Goal: Feedback & Contribution: Leave review/rating

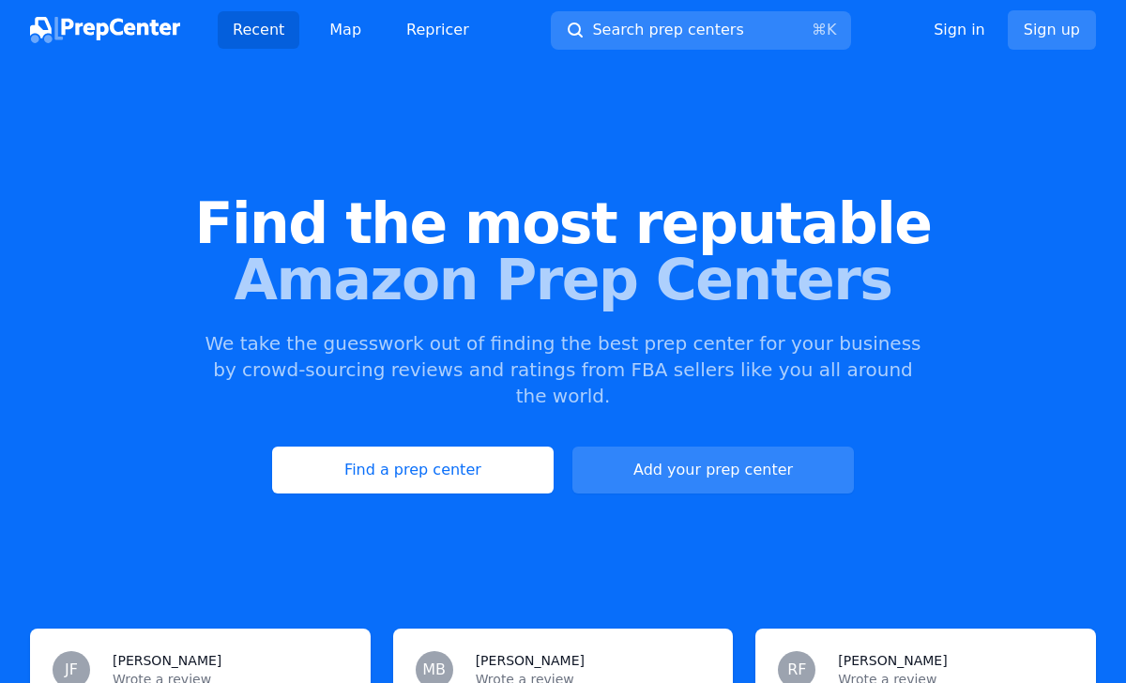
scroll to position [1197, 0]
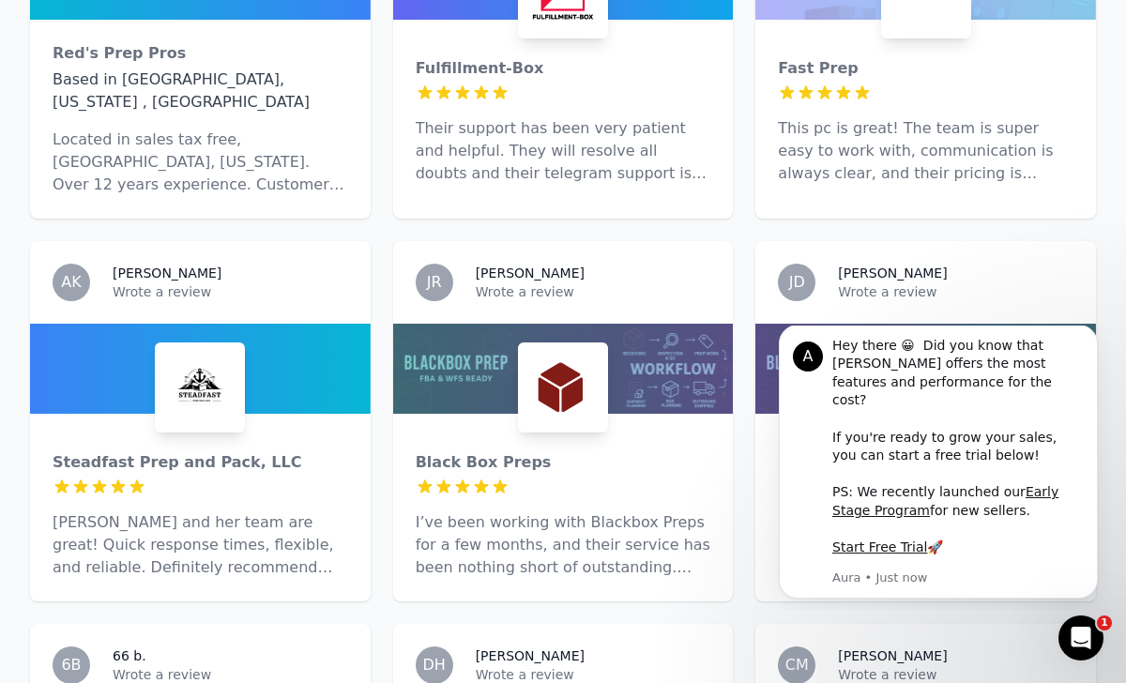
scroll to position [1214, 0]
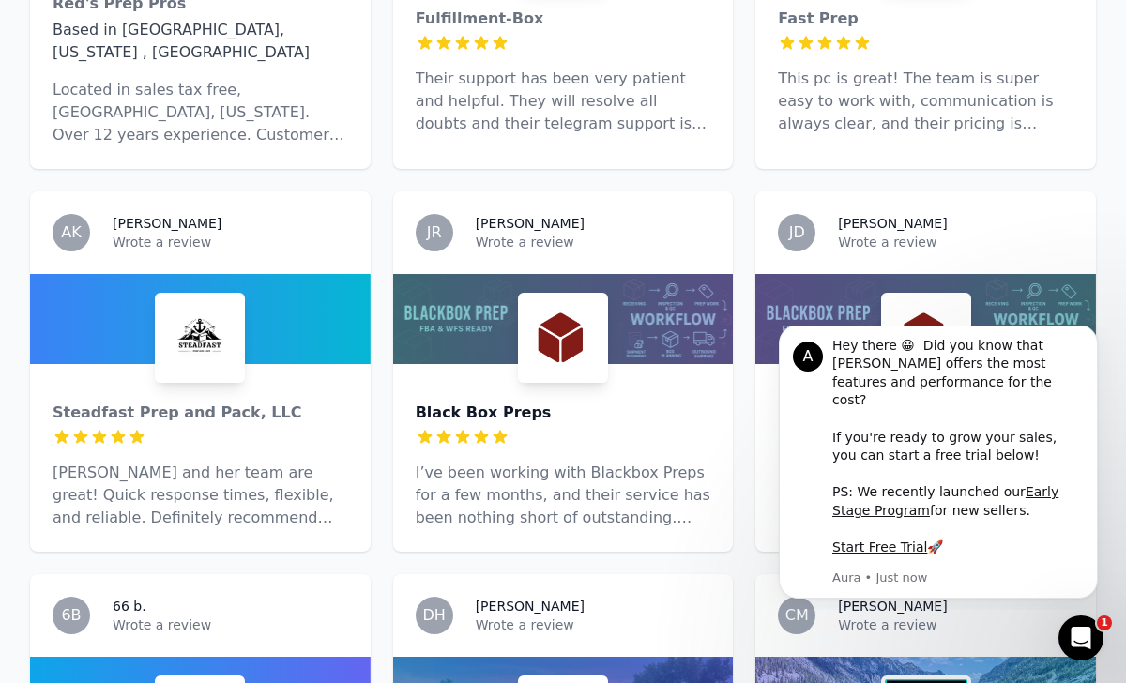
click at [514, 401] on div "Black Box Preps" at bounding box center [563, 412] width 295 height 23
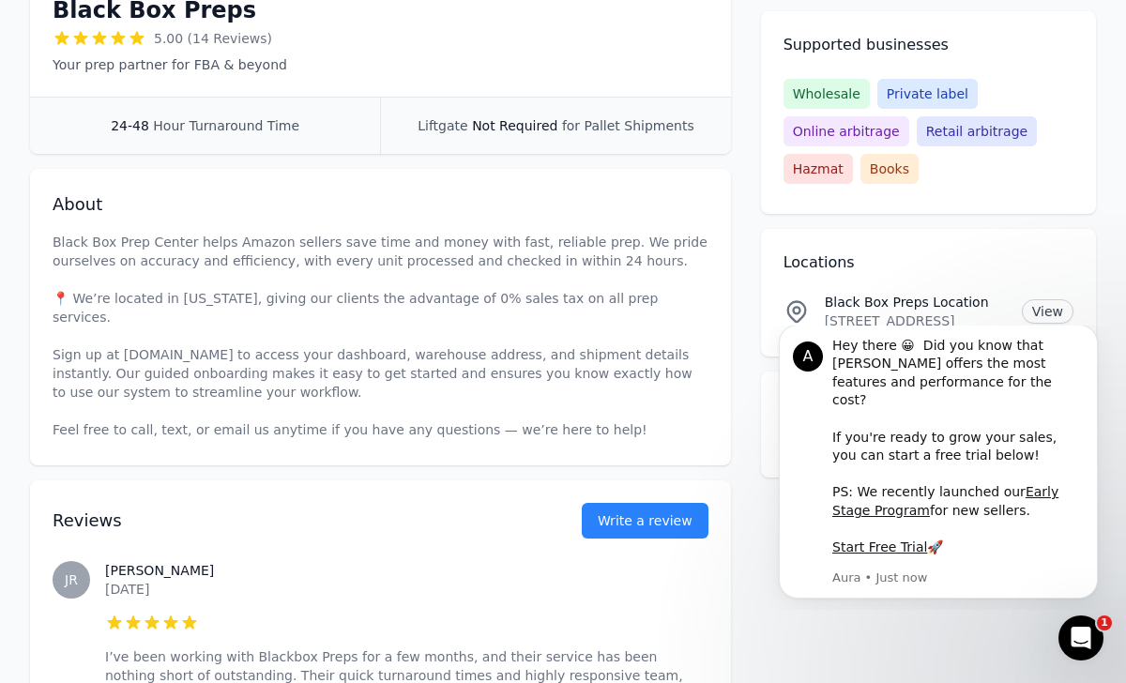
scroll to position [516, 0]
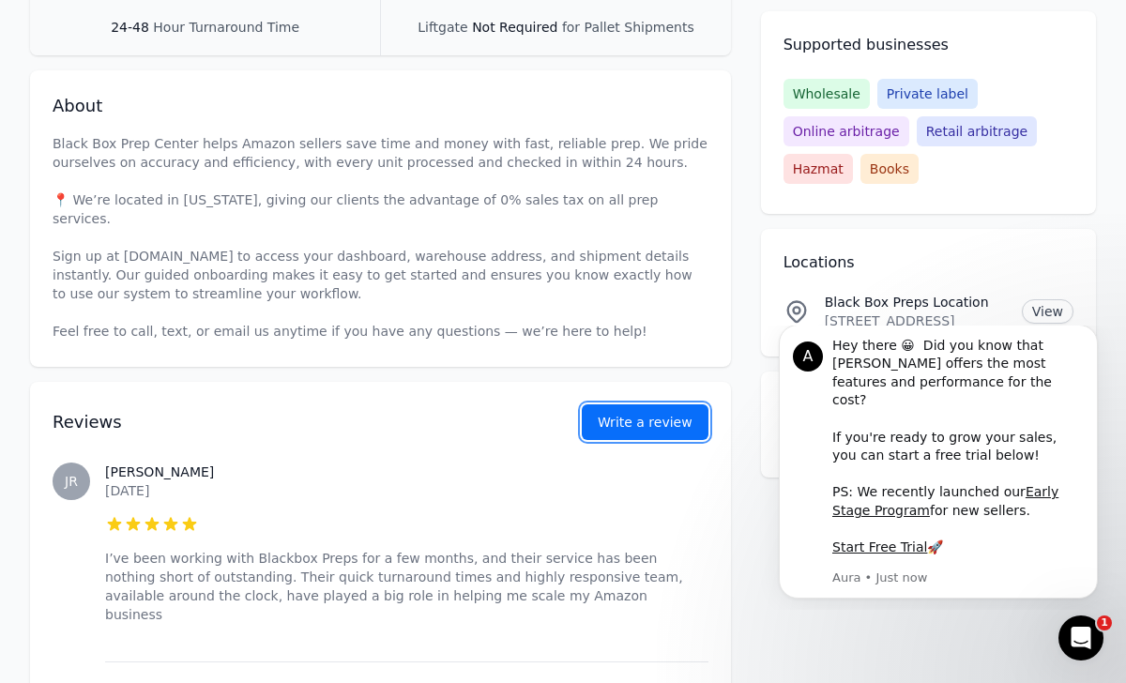
click at [665, 420] on link "Write a review" at bounding box center [645, 422] width 127 height 36
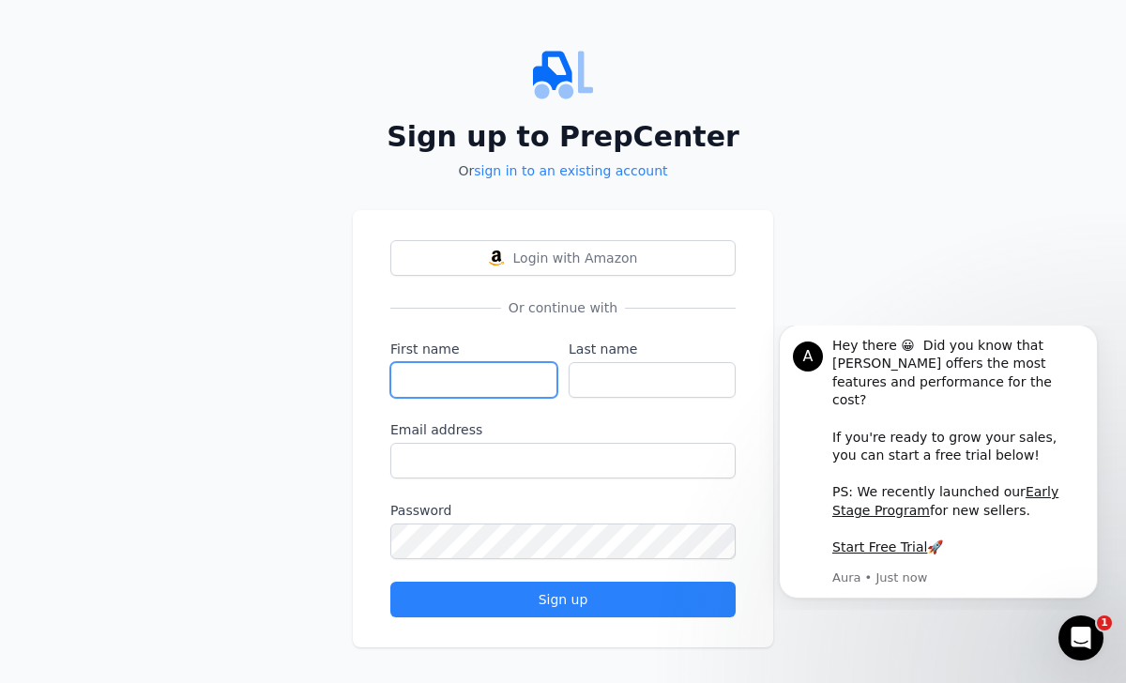
click at [499, 371] on input "First name" at bounding box center [473, 380] width 167 height 36
type input "Tra"
type input "[PERSON_NAME]"
type input "h"
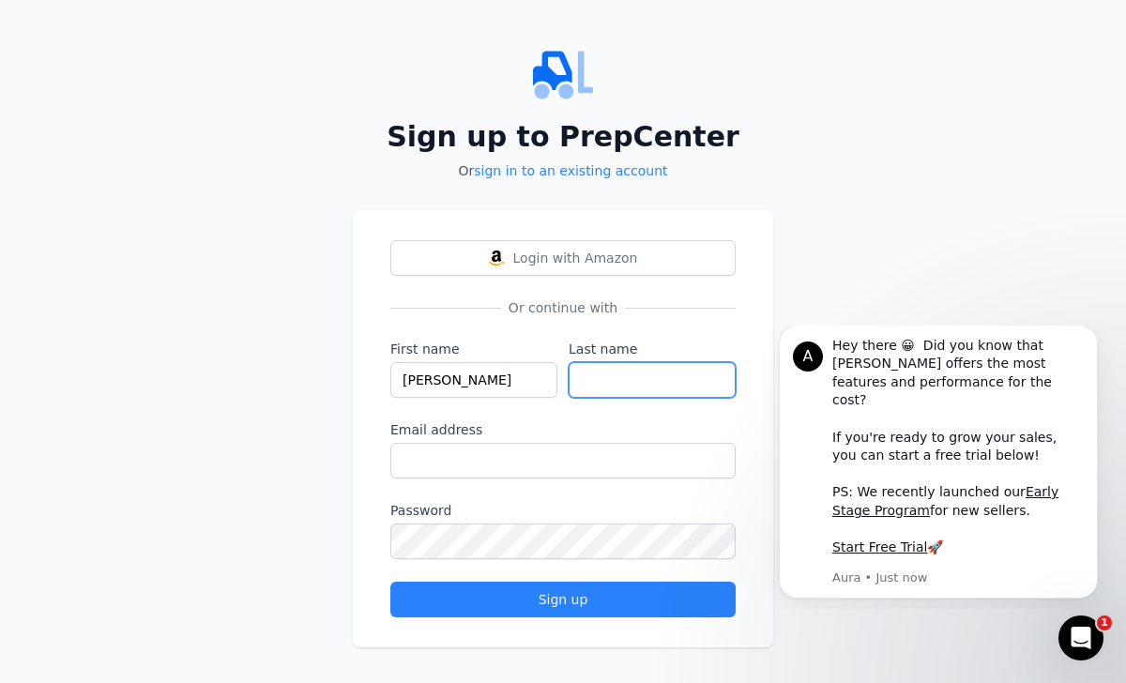
click at [597, 390] on input "Last name" at bounding box center [651, 380] width 167 height 36
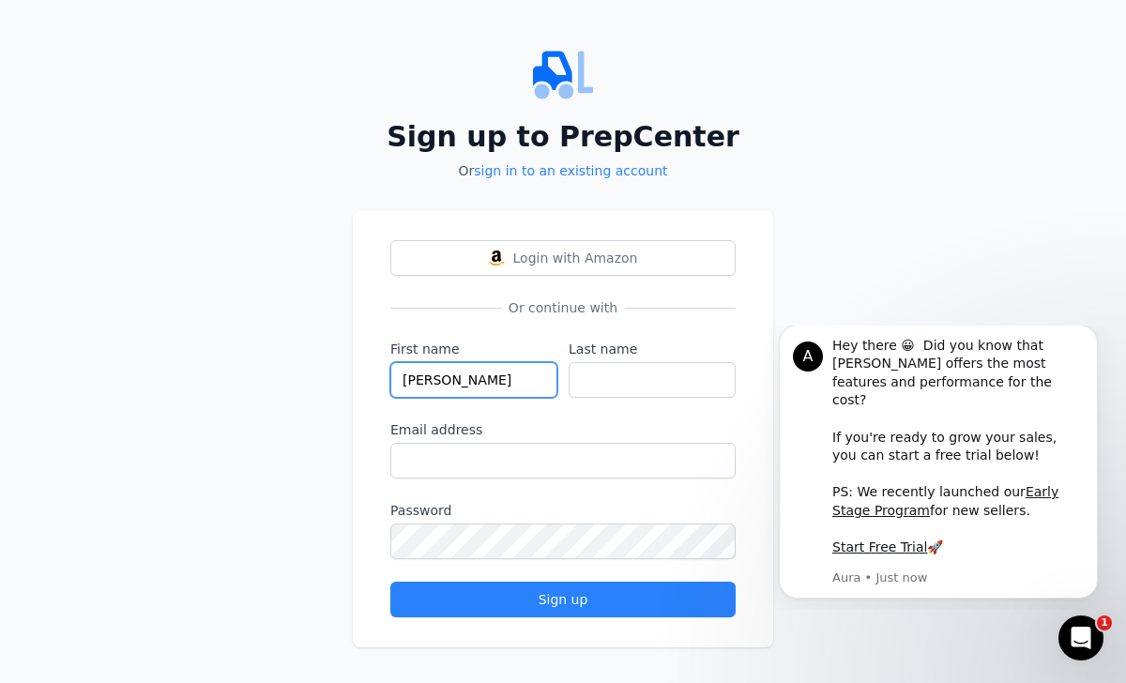
click at [499, 378] on input "[PERSON_NAME]" at bounding box center [473, 380] width 167 height 36
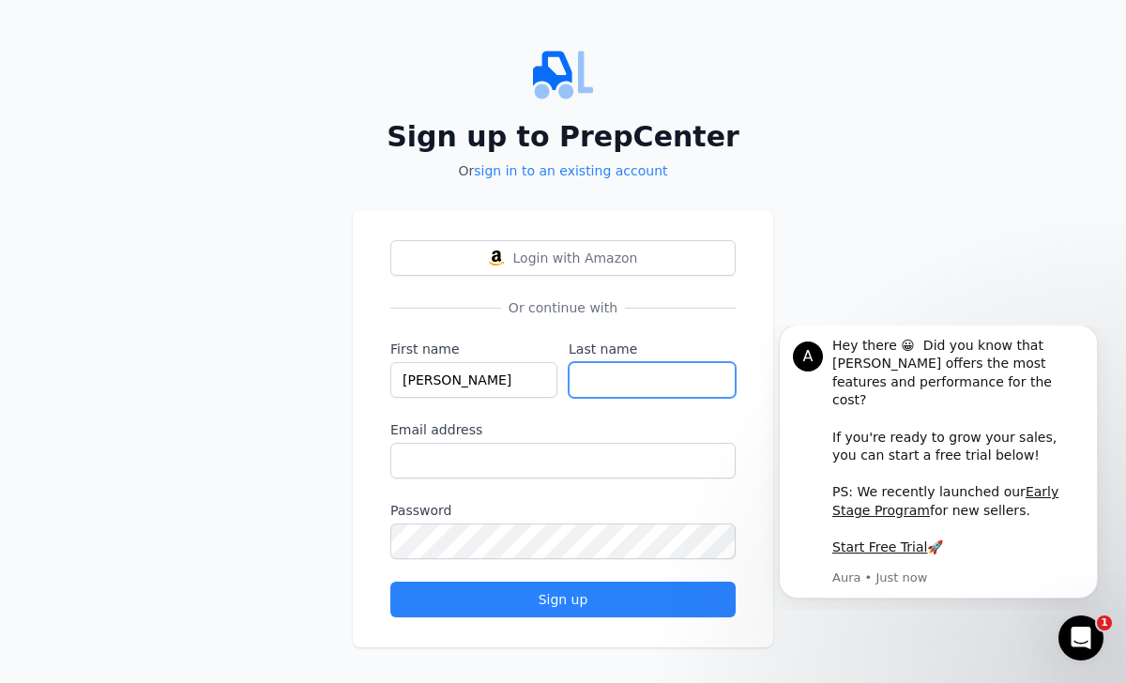
click at [648, 373] on input "Last name" at bounding box center [651, 380] width 167 height 36
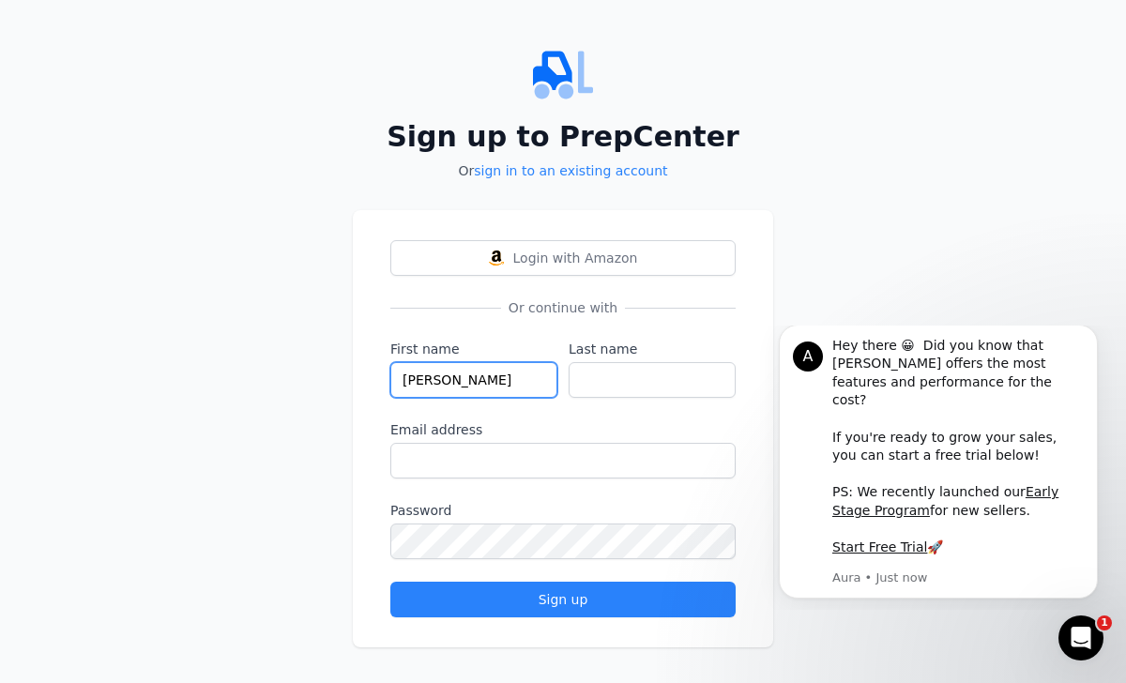
click at [514, 381] on input "[PERSON_NAME]" at bounding box center [473, 380] width 167 height 36
type input "[PERSON_NAME]"
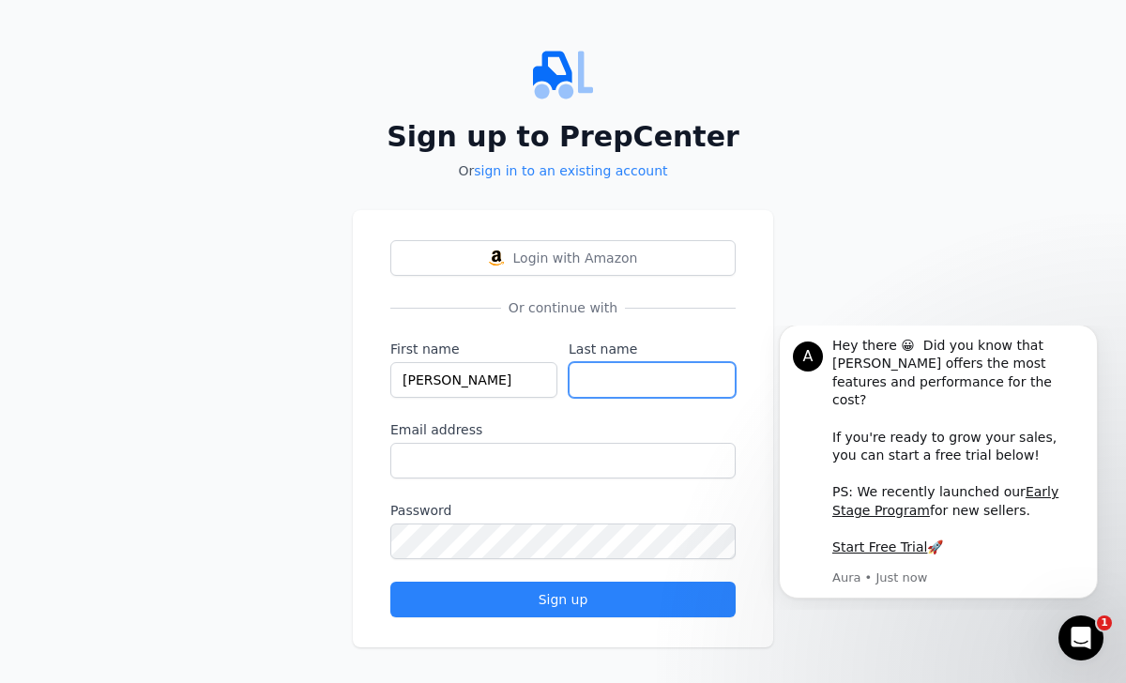
click at [631, 387] on input "Last name" at bounding box center [651, 380] width 167 height 36
click at [594, 386] on input "[GEOGRAPHIC_DATA]" at bounding box center [651, 380] width 167 height 36
type input "[PERSON_NAME]"
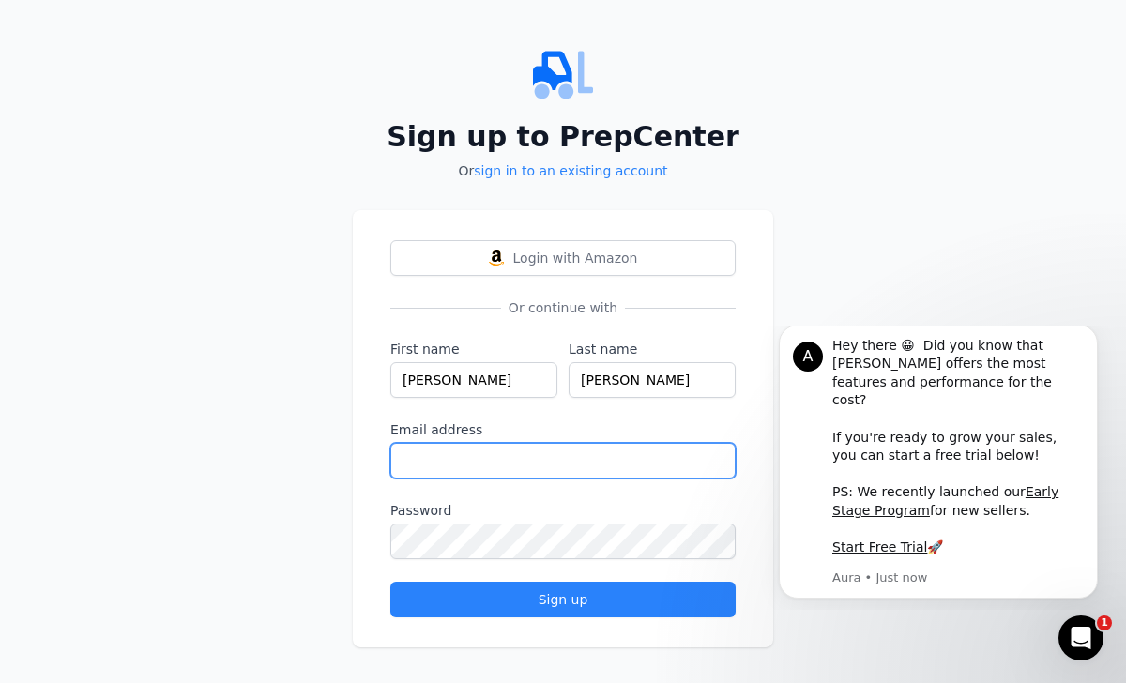
click at [601, 449] on input "Email address" at bounding box center [562, 461] width 345 height 36
click at [611, 398] on form "First name [PERSON_NAME] Last name [PERSON_NAME] Email address Password Sign up" at bounding box center [562, 479] width 345 height 278
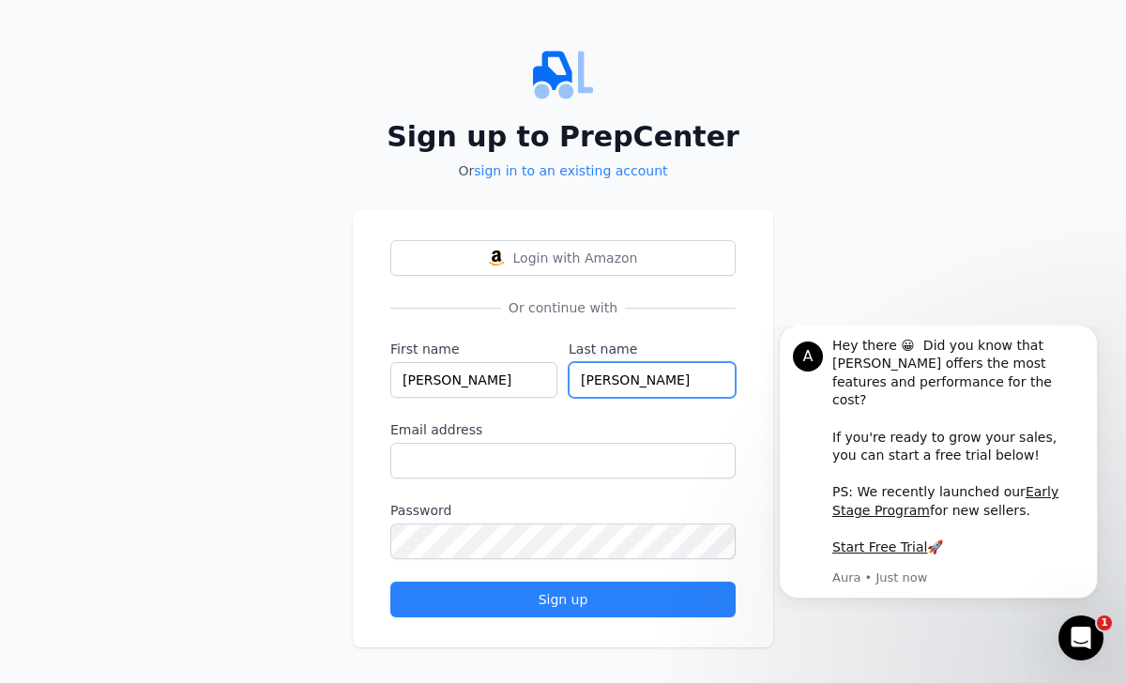
click at [611, 384] on input "[PERSON_NAME]" at bounding box center [651, 380] width 167 height 36
type input "B"
type input "M"
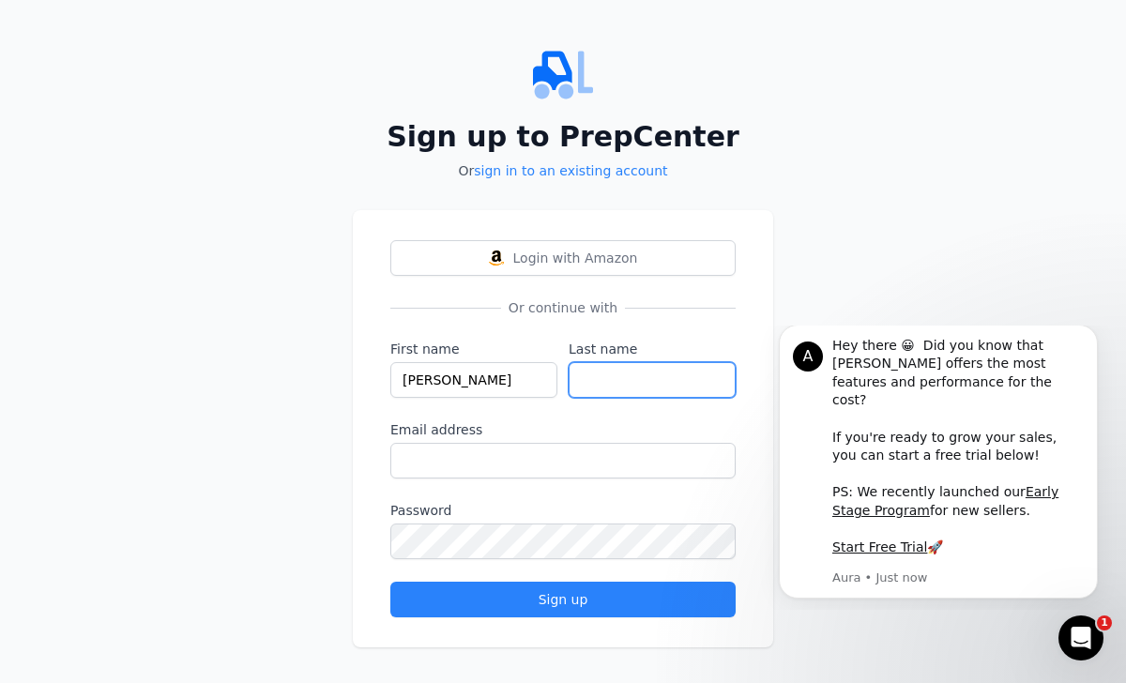
type input "c"
type input "Cinag"
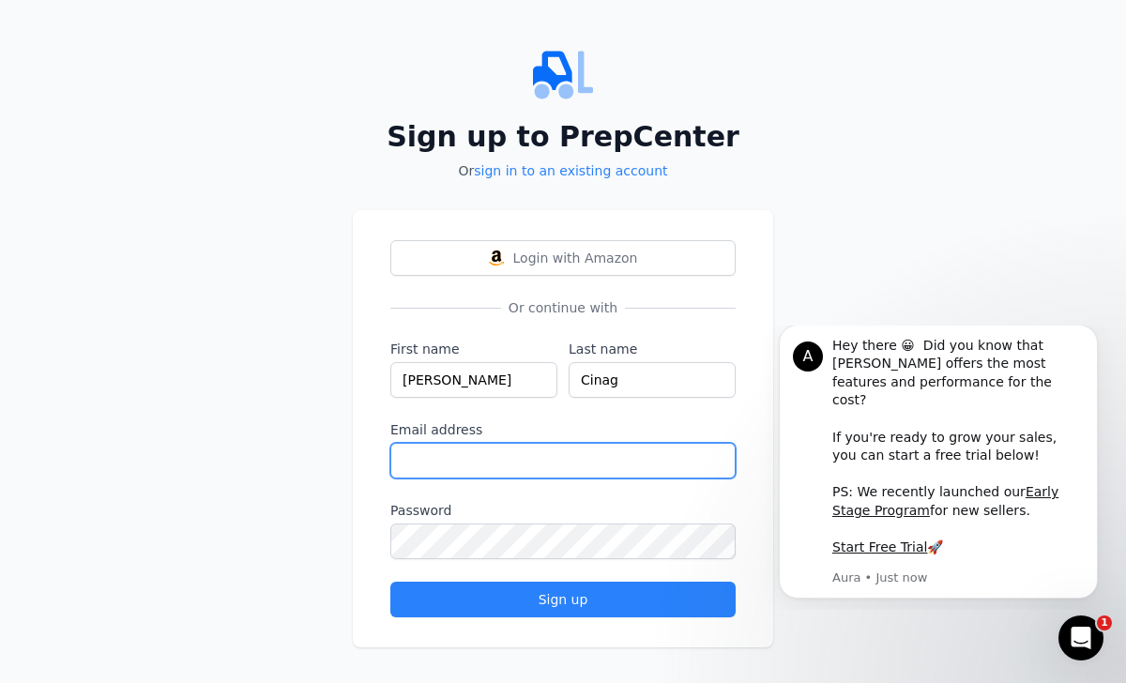
click at [598, 468] on input "Email address" at bounding box center [562, 461] width 345 height 36
type input "[EMAIL_ADDRESS][DOMAIN_NAME]"
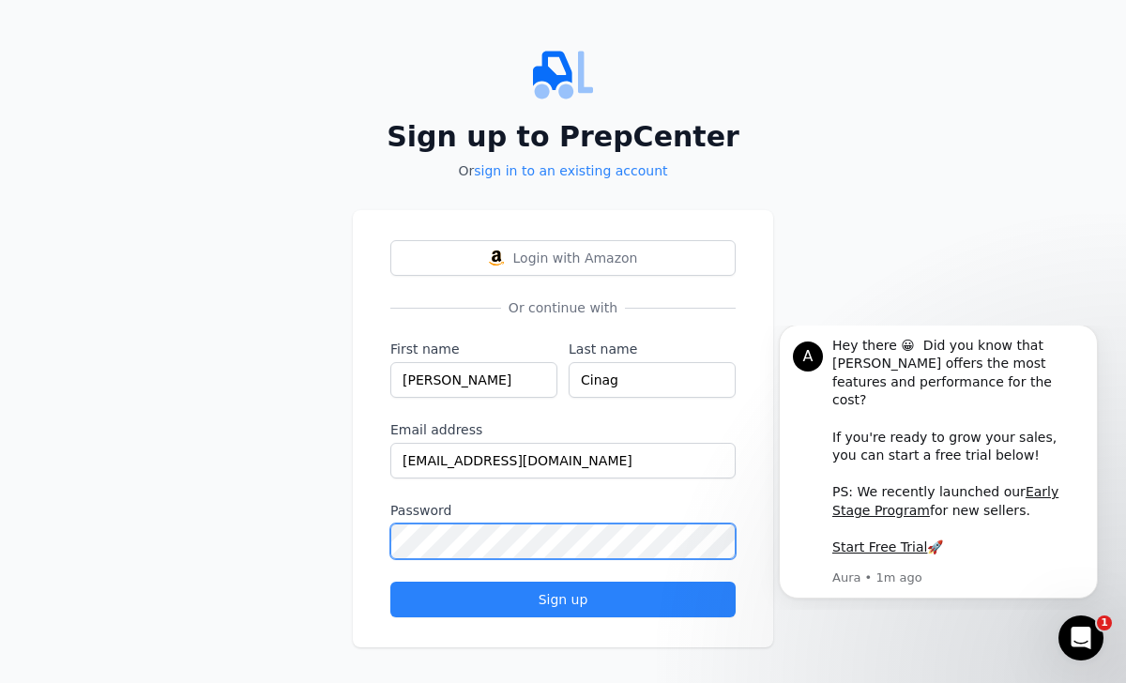
click at [390, 582] on button "Sign up" at bounding box center [562, 600] width 345 height 36
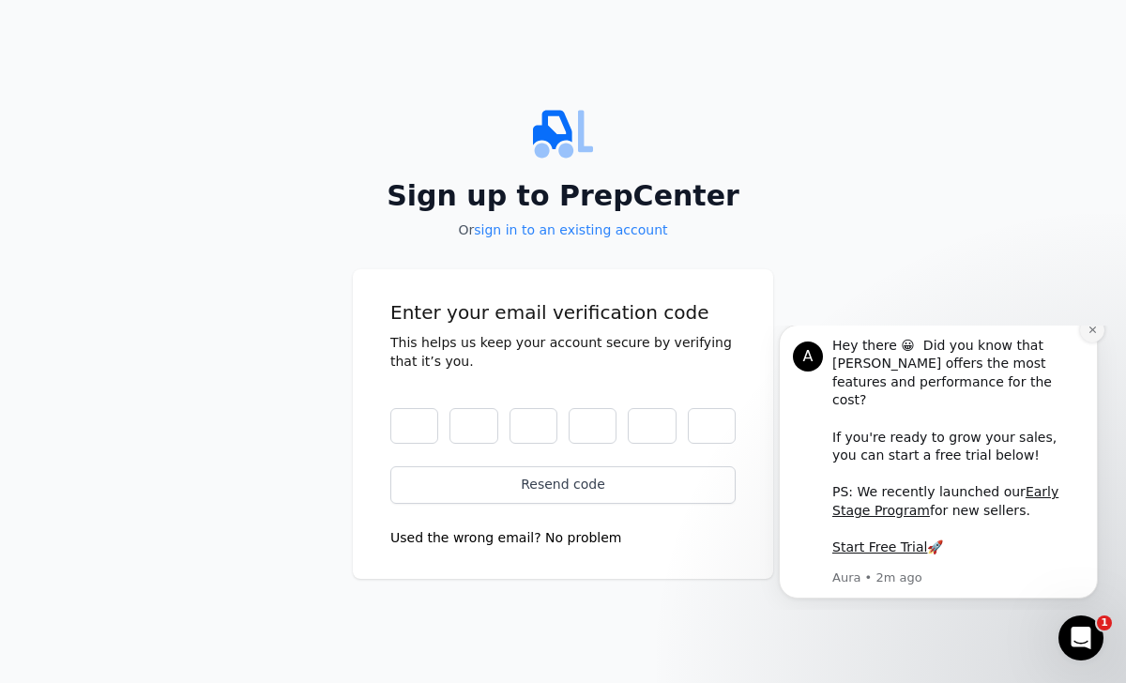
click at [1089, 333] on icon "Dismiss notification" at bounding box center [1091, 329] width 7 height 7
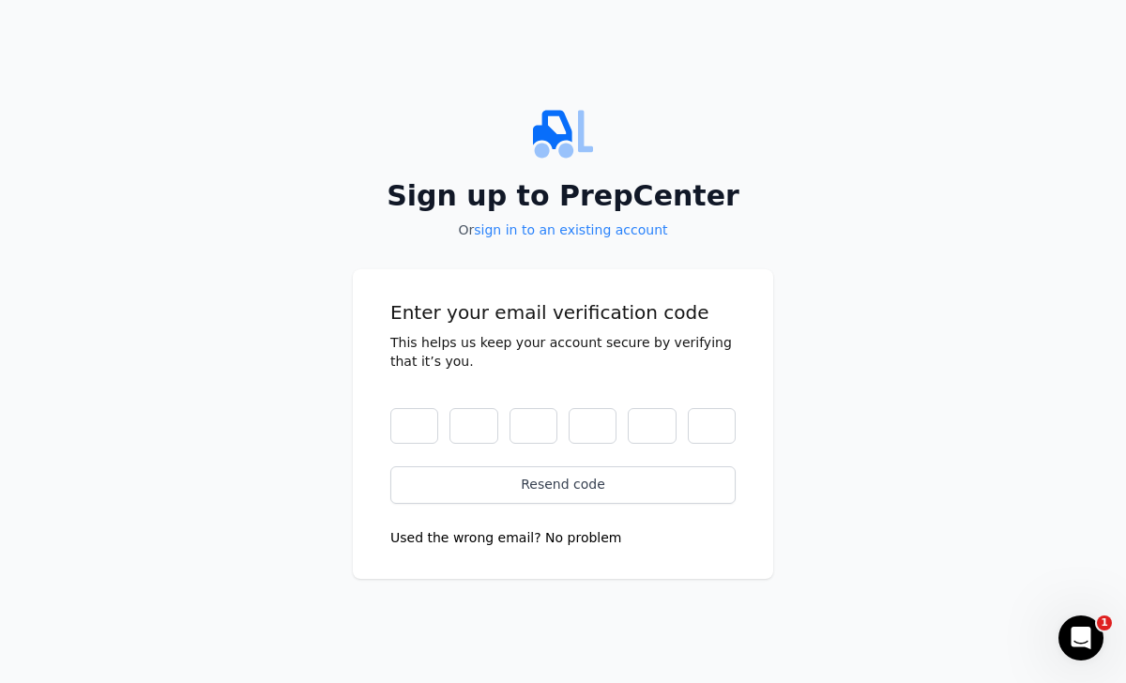
click at [498, 532] on button "Used the wrong email? No problem" at bounding box center [506, 537] width 232 height 19
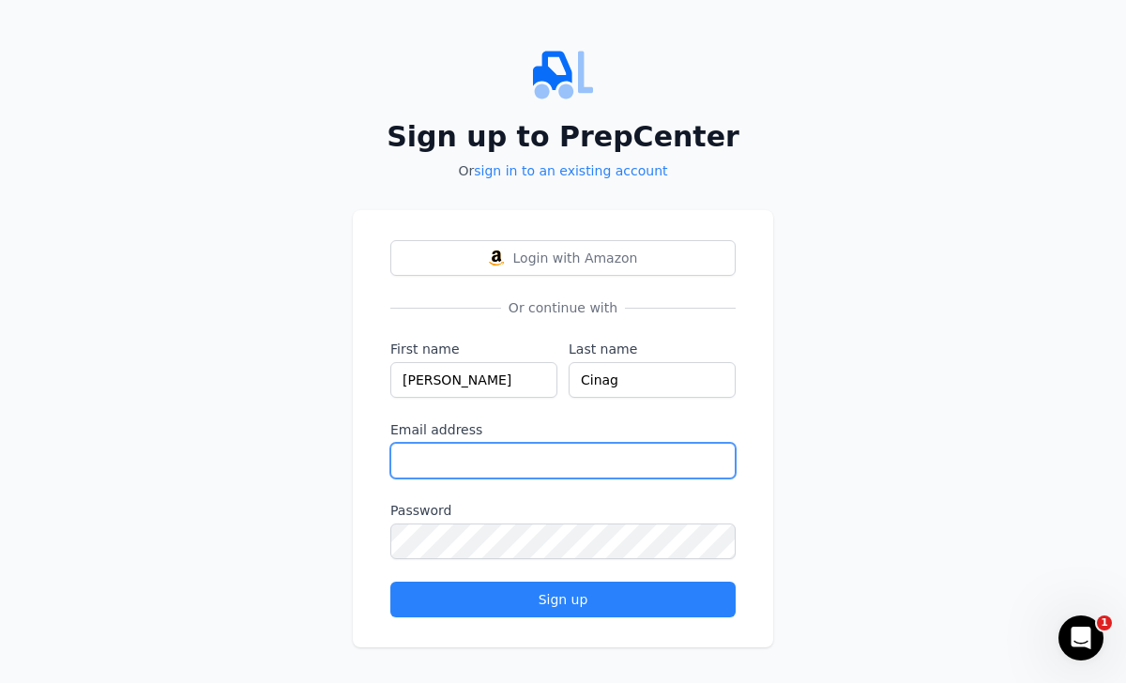
click at [476, 470] on input "Email address" at bounding box center [562, 461] width 345 height 36
click at [535, 469] on input "[EMAIL_ADDRESS][DOMAIN_NAME]" at bounding box center [562, 461] width 345 height 36
paste input "estgroupohio"
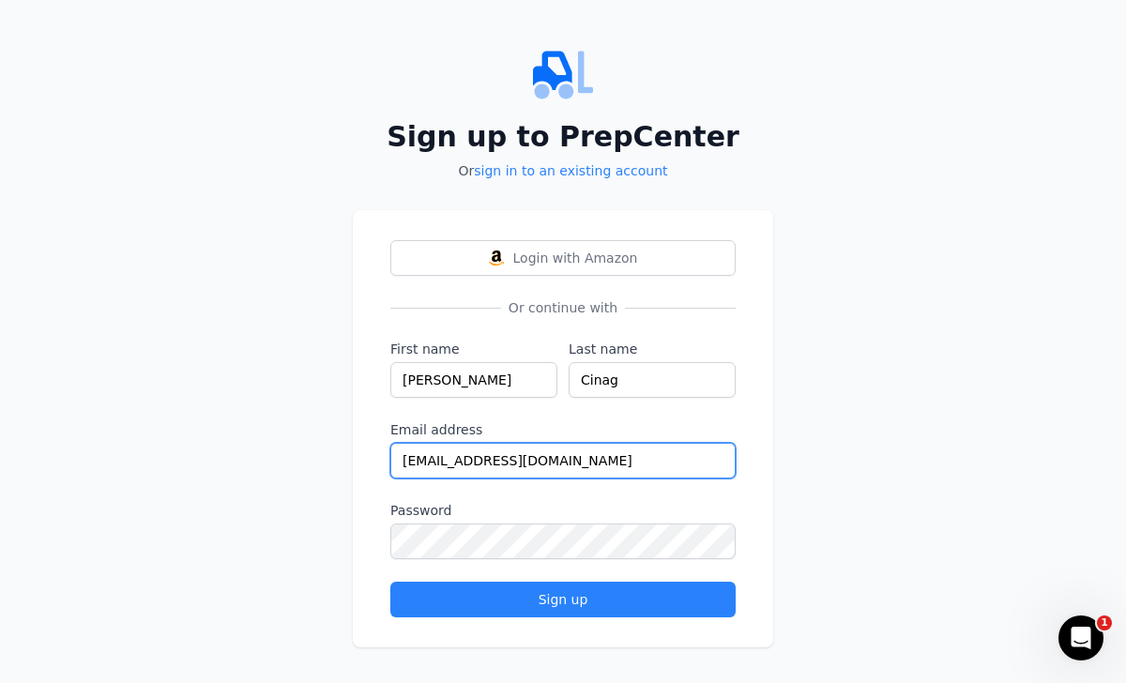
type input "[EMAIL_ADDRESS][DOMAIN_NAME]"
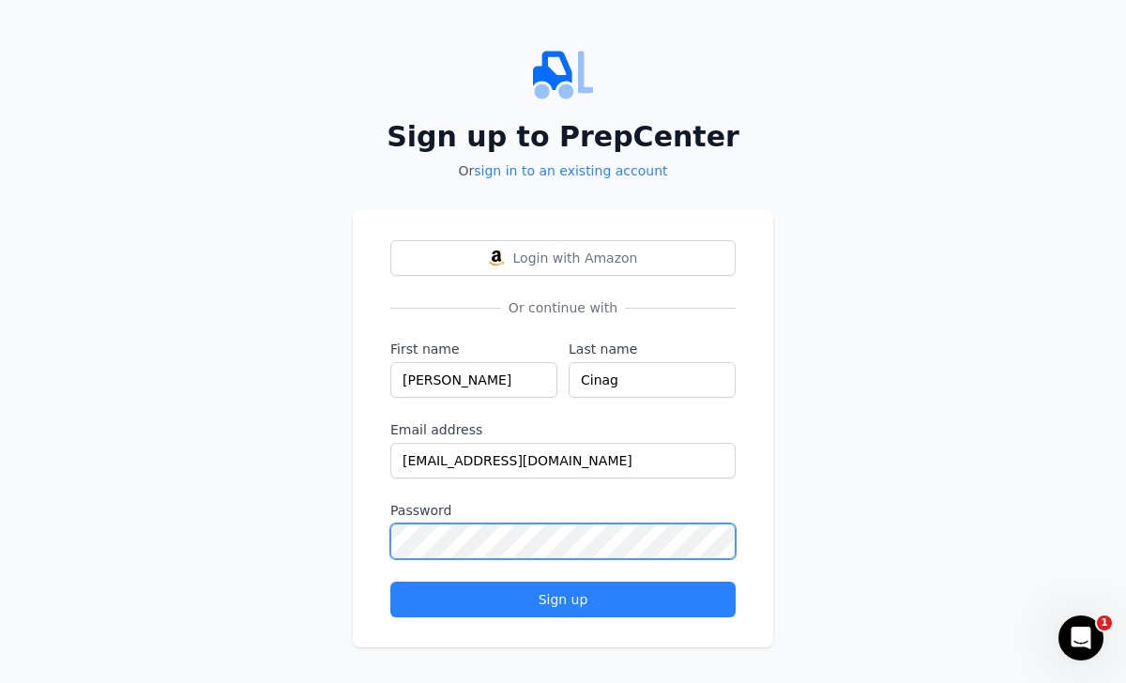
click at [390, 582] on button "Sign up" at bounding box center [562, 600] width 345 height 36
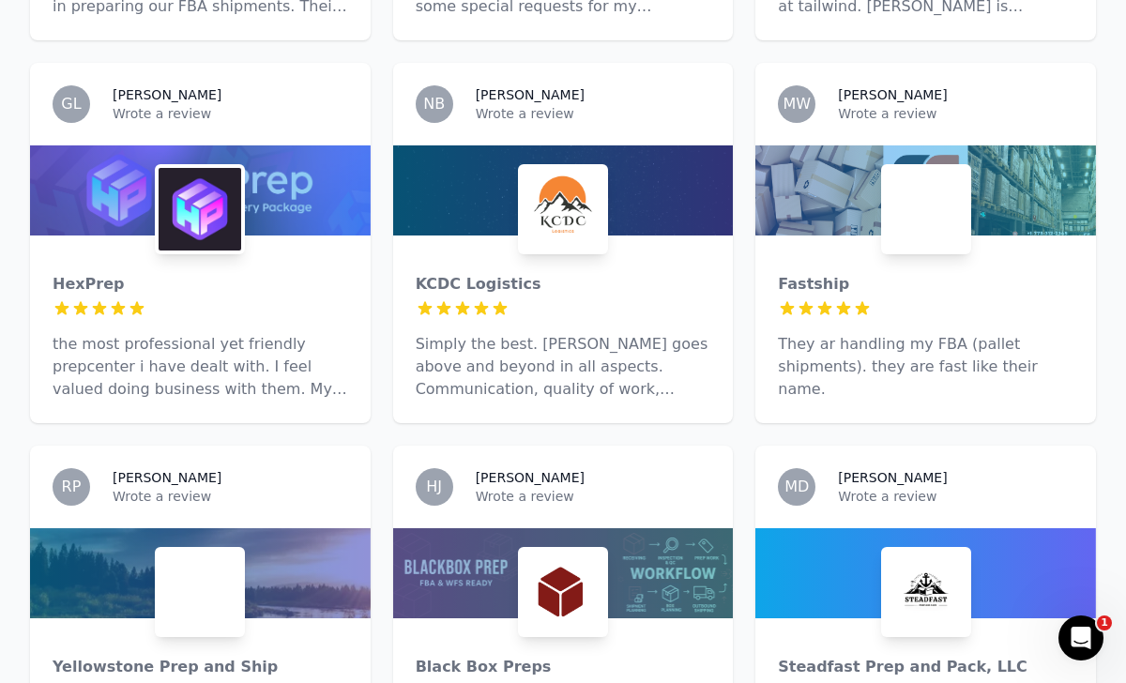
scroll to position [2112, 0]
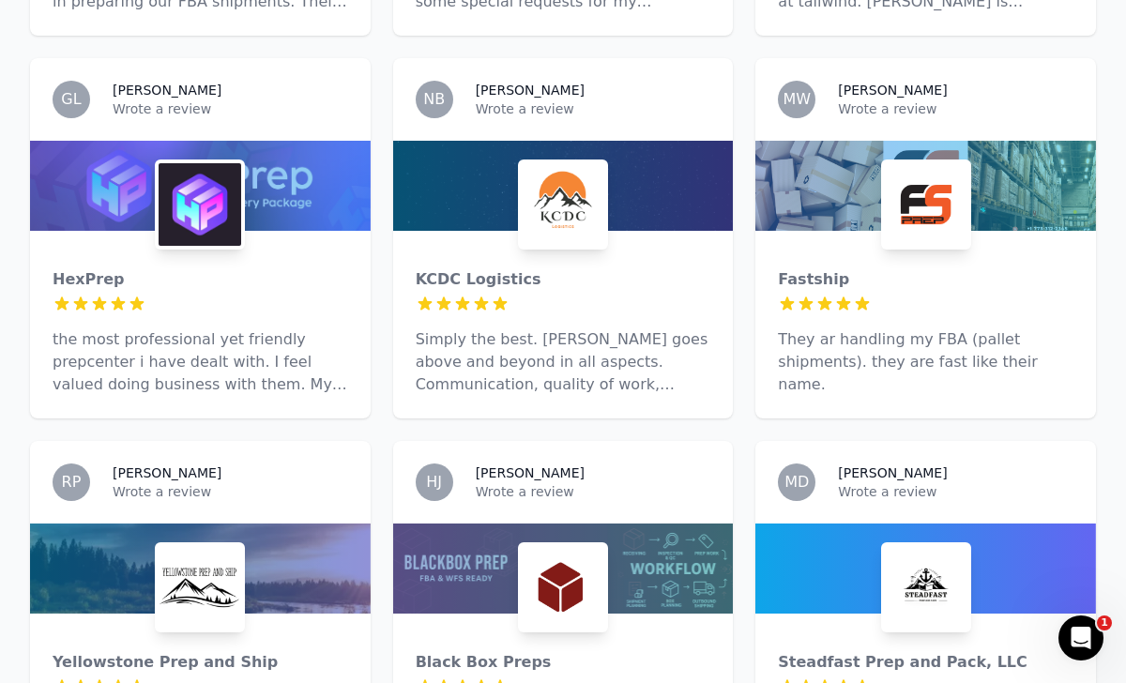
click at [462, 523] on div at bounding box center [563, 568] width 341 height 90
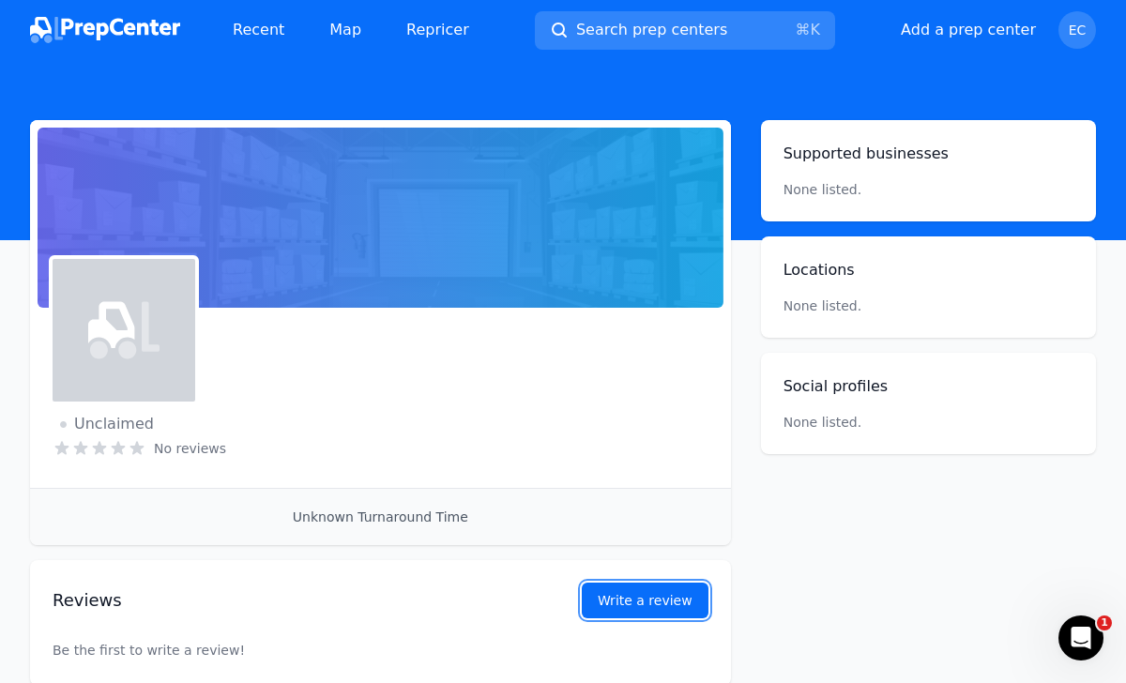
click at [628, 612] on button "Write a review" at bounding box center [645, 601] width 127 height 36
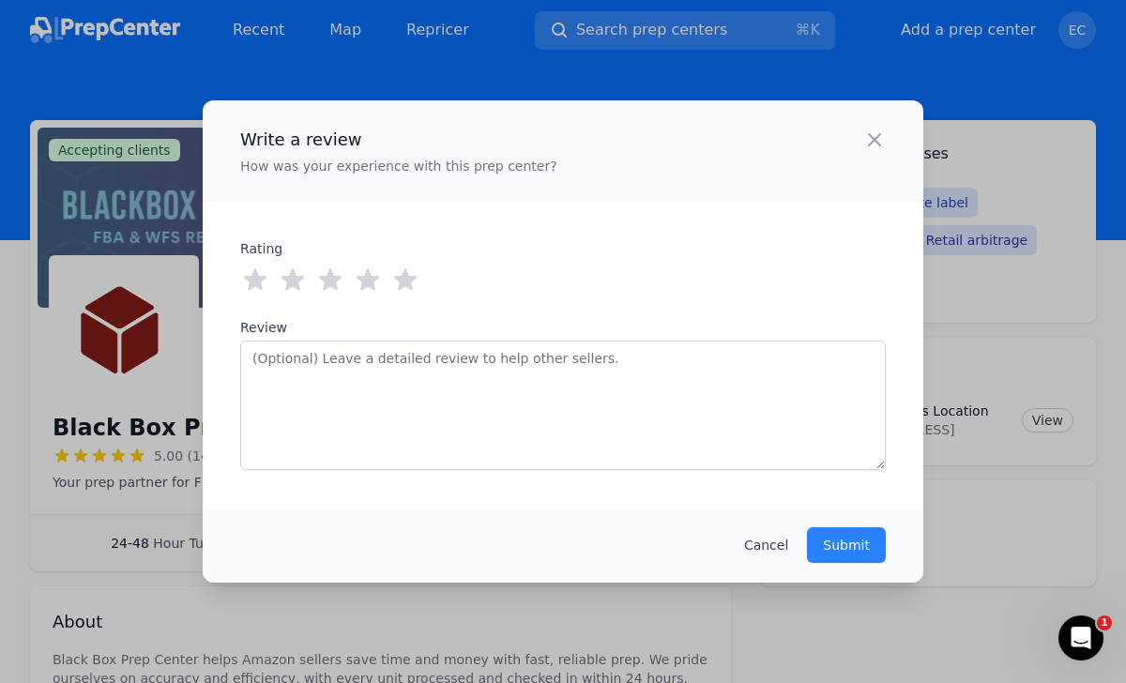
click at [417, 283] on icon at bounding box center [405, 280] width 30 height 30
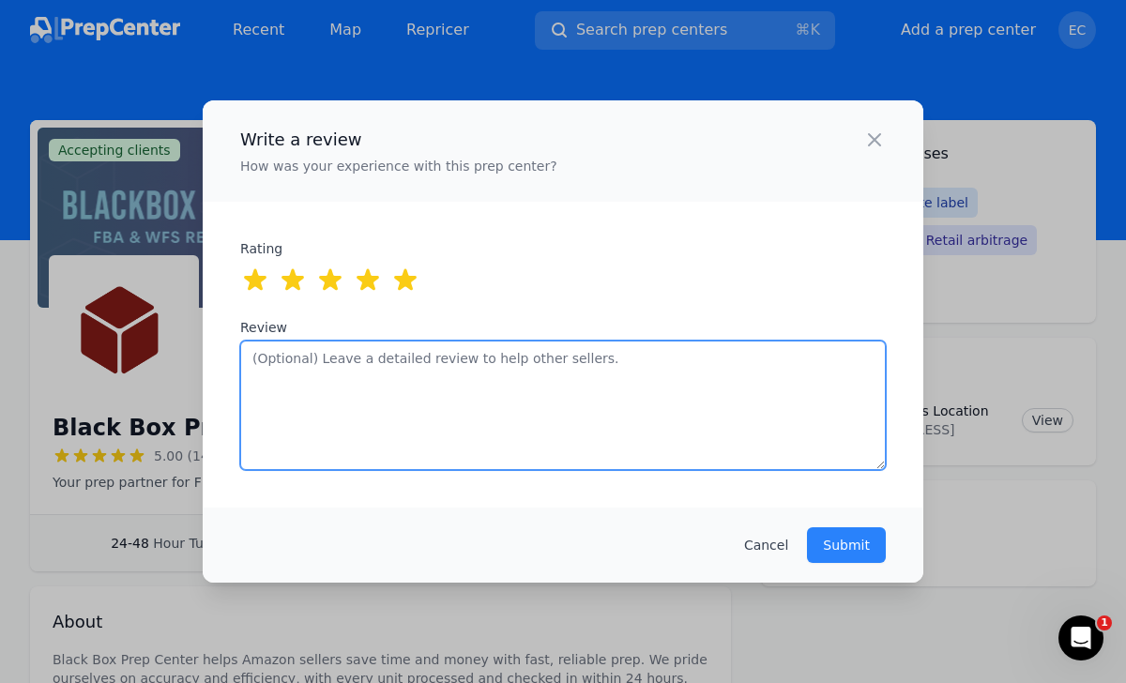
click at [452, 367] on textarea "Review" at bounding box center [562, 405] width 645 height 129
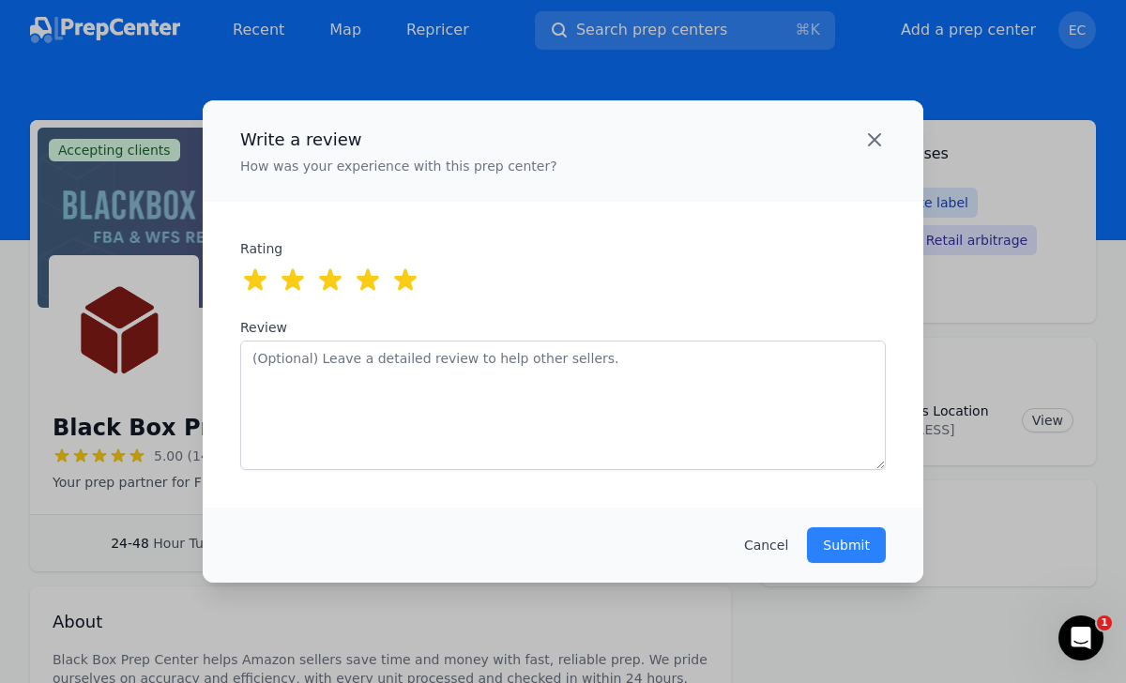
click at [873, 136] on icon "button" at bounding box center [874, 140] width 23 height 23
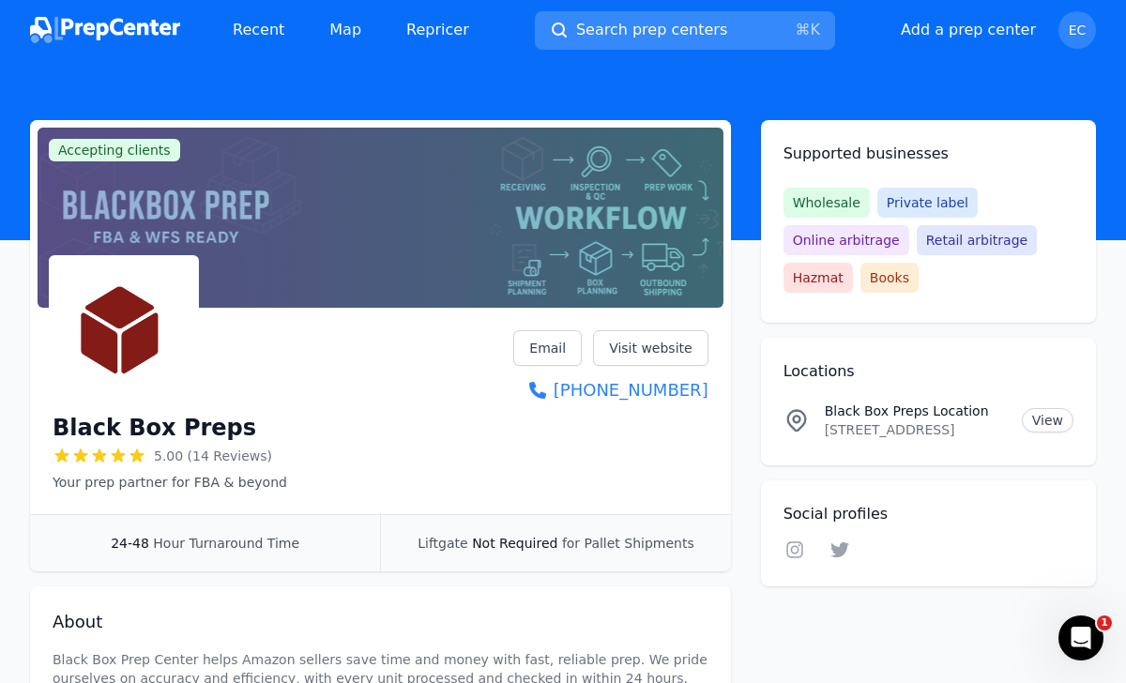
click at [702, 38] on span "Search prep centers" at bounding box center [651, 30] width 151 height 23
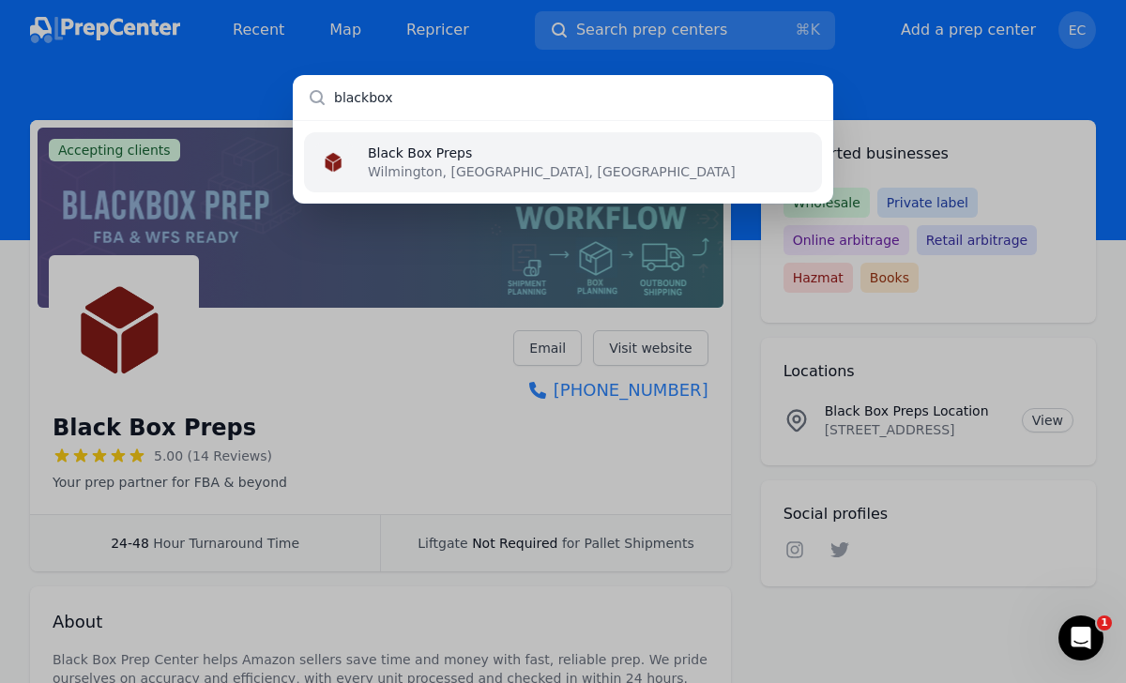
type input "blackbox"
click at [643, 129] on ul "Black Box Preps Wilmington, [GEOGRAPHIC_DATA], [GEOGRAPHIC_DATA]" at bounding box center [563, 161] width 540 height 83
click at [608, 148] on li "Black Box Preps Wilmington, [GEOGRAPHIC_DATA], [GEOGRAPHIC_DATA]" at bounding box center [563, 162] width 518 height 60
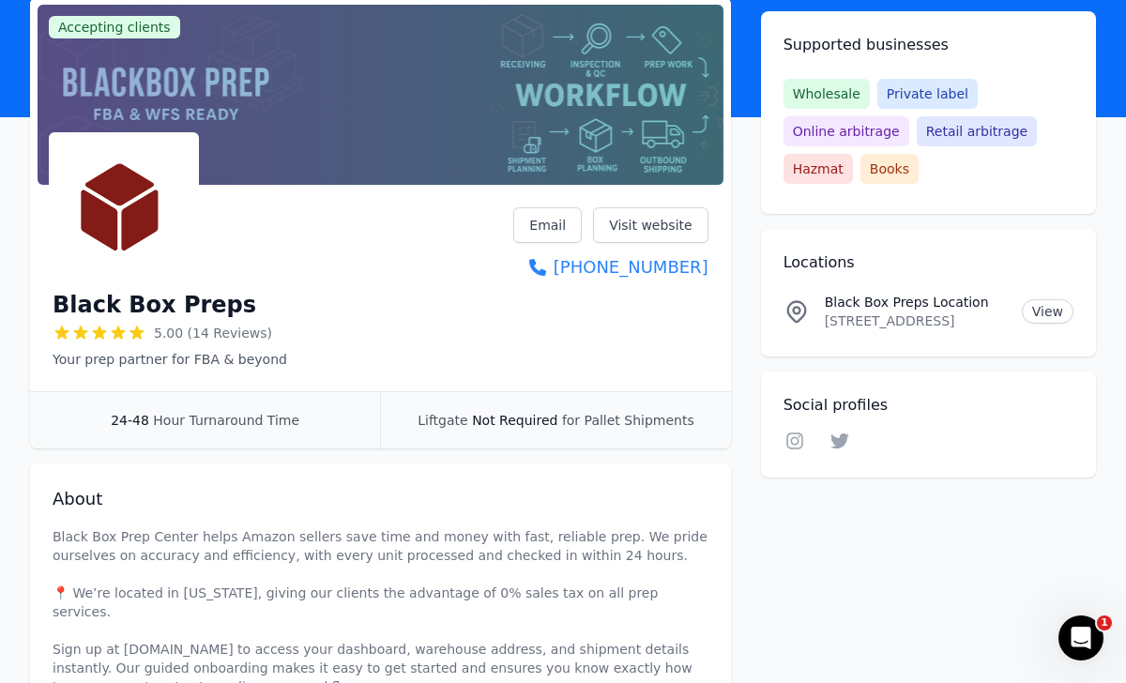
scroll to position [301, 0]
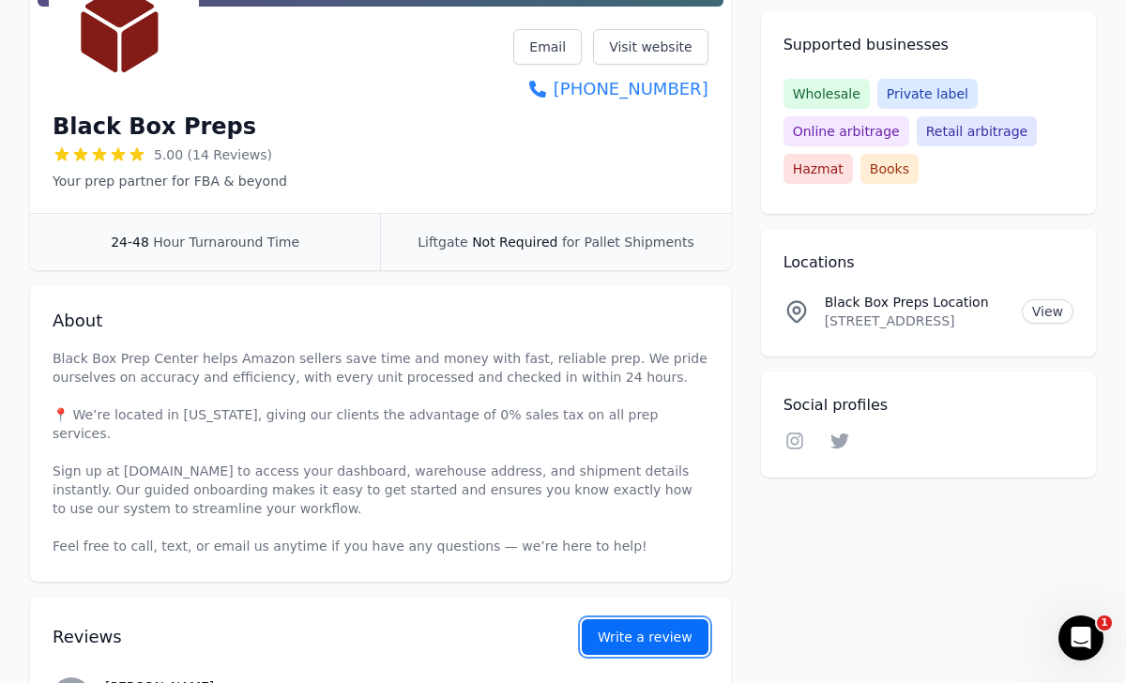
click at [673, 622] on button "Write a review" at bounding box center [645, 637] width 127 height 36
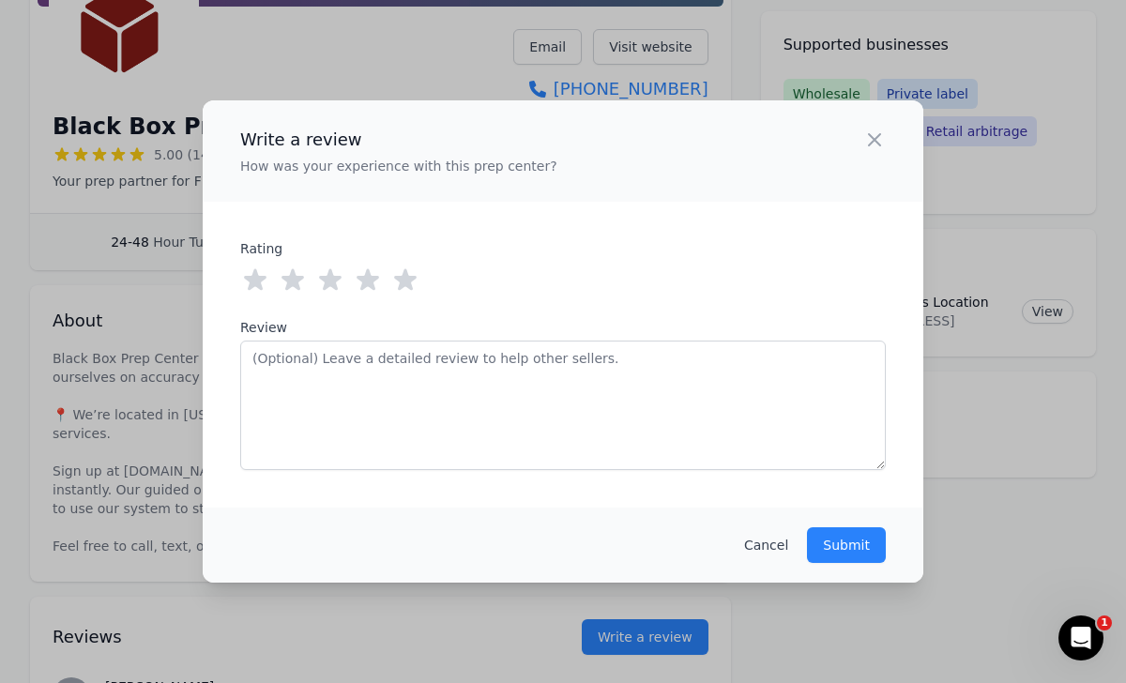
click at [418, 286] on icon at bounding box center [405, 280] width 30 height 30
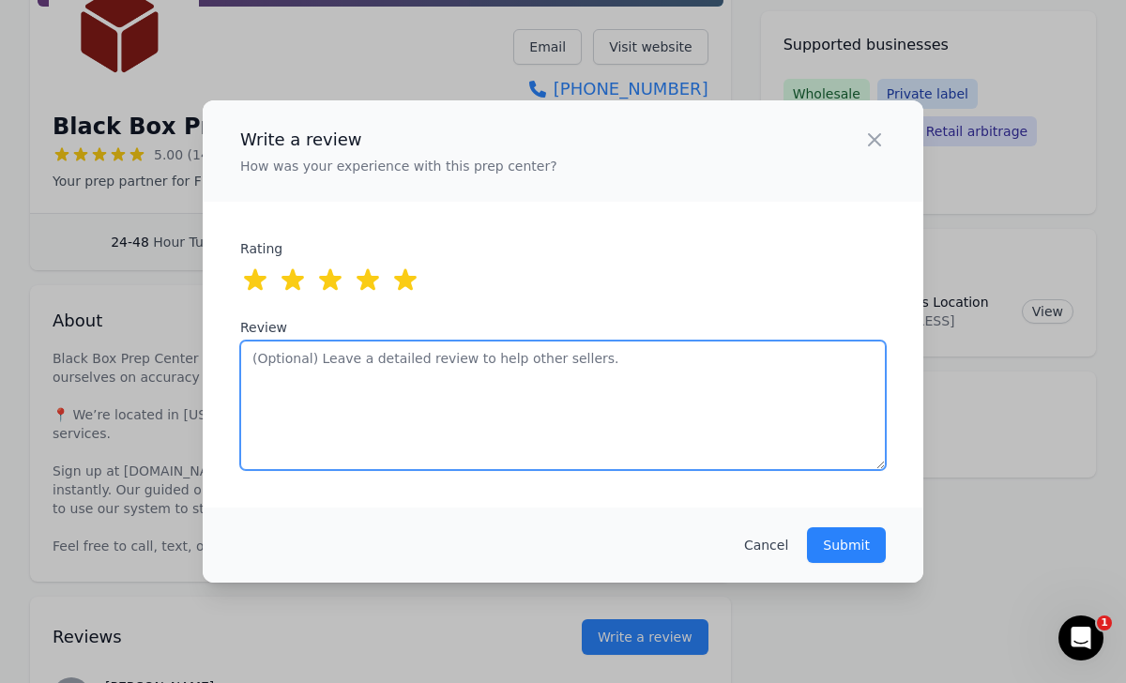
click at [463, 395] on textarea "Review" at bounding box center [562, 405] width 645 height 129
type textarea "K"
type textarea "L"
click at [657, 450] on textarea "Review" at bounding box center [562, 405] width 645 height 129
paste textarea "This prep center turned the chaos of FBA into a smooth, stress-free process. Th…"
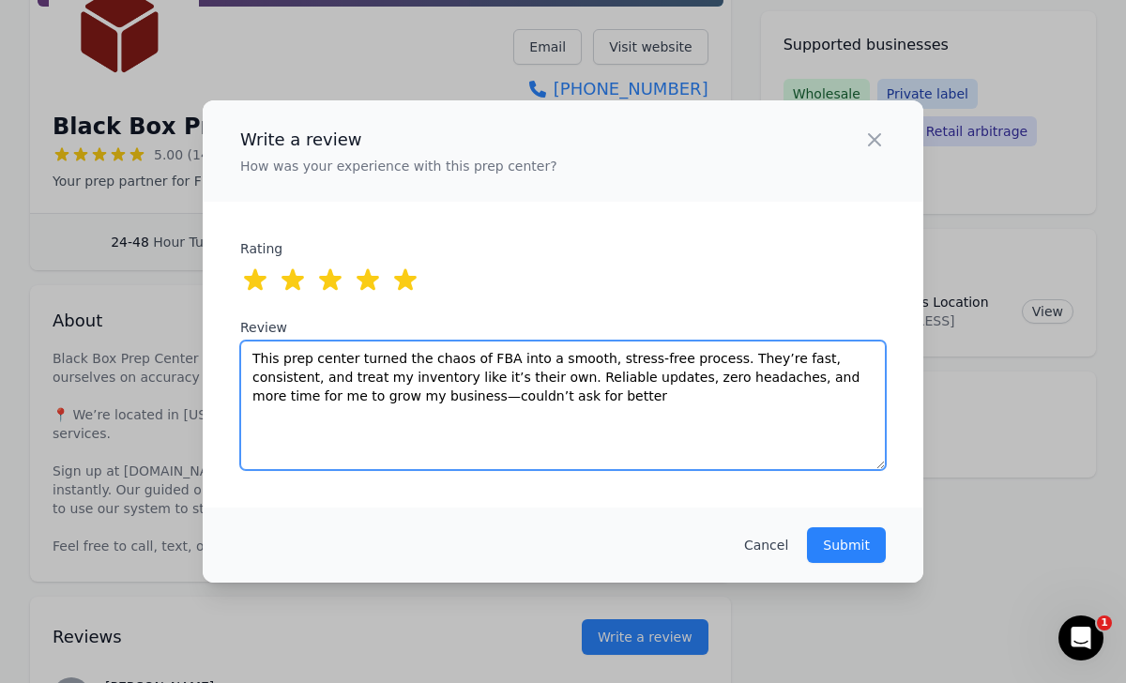
drag, startPoint x: 355, startPoint y: 356, endPoint x: 385, endPoint y: 357, distance: 30.0
click at [385, 357] on textarea "This prep center turned the chaos of FBA into a smooth, stress-free process. Th…" at bounding box center [562, 405] width 645 height 129
drag, startPoint x: 396, startPoint y: 357, endPoint x: 415, endPoint y: 357, distance: 18.8
click at [415, 357] on textarea "This prep center turned the chaos of FBA into a smooth, stress-free process. Th…" at bounding box center [562, 405] width 645 height 129
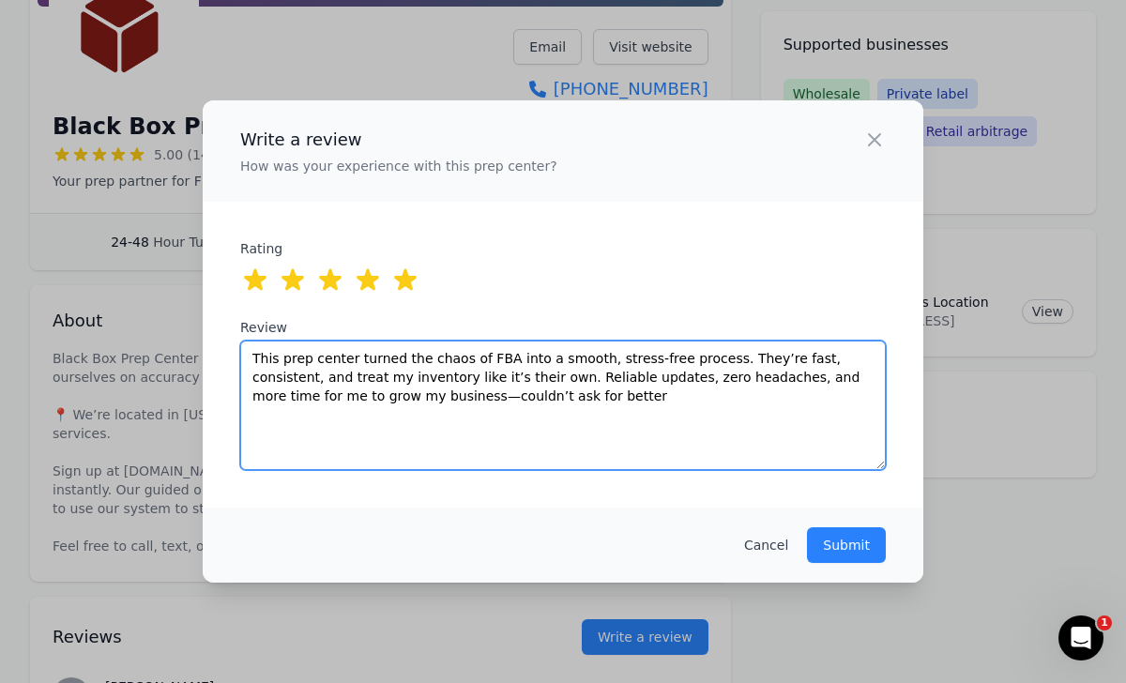
click at [415, 357] on textarea "This prep center turned the chaos of FBA into a smooth, stress-free process. Th…" at bounding box center [562, 405] width 645 height 129
drag, startPoint x: 400, startPoint y: 356, endPoint x: 417, endPoint y: 356, distance: 17.8
click at [417, 356] on textarea "This prep center turned the chaos of FBA into a smooth, stress-free process. Th…" at bounding box center [562, 405] width 645 height 129
click at [432, 359] on textarea "This prep center turned my chaos of FBA into a smooth, stress-free process. The…" at bounding box center [562, 405] width 645 height 129
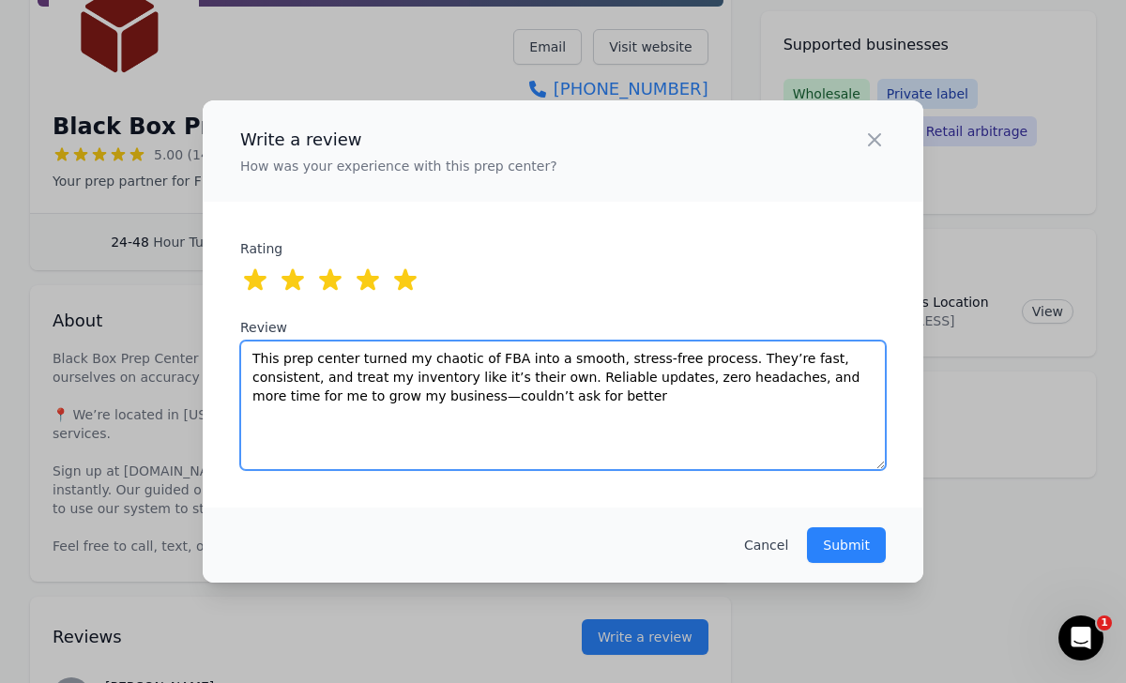
click at [483, 358] on textarea "This prep center turned my chaotic of FBA into a smooth, stress-free process. T…" at bounding box center [562, 405] width 645 height 129
click at [479, 356] on textarea "This prep center turned my chaotic of FBA into a smooth, stress-free process. T…" at bounding box center [562, 405] width 645 height 129
click at [491, 356] on textarea "This prep center turned my chaotic FBA into a smooth, stress-free process. They…" at bounding box center [562, 405] width 645 height 129
click at [632, 356] on textarea "This prep center turned my chaotic FBA process into a smooth, stress-free proce…" at bounding box center [562, 405] width 645 height 129
click at [680, 353] on textarea "This prep center turned my chaotic FBA process into a smooth, stress-free proce…" at bounding box center [562, 405] width 645 height 129
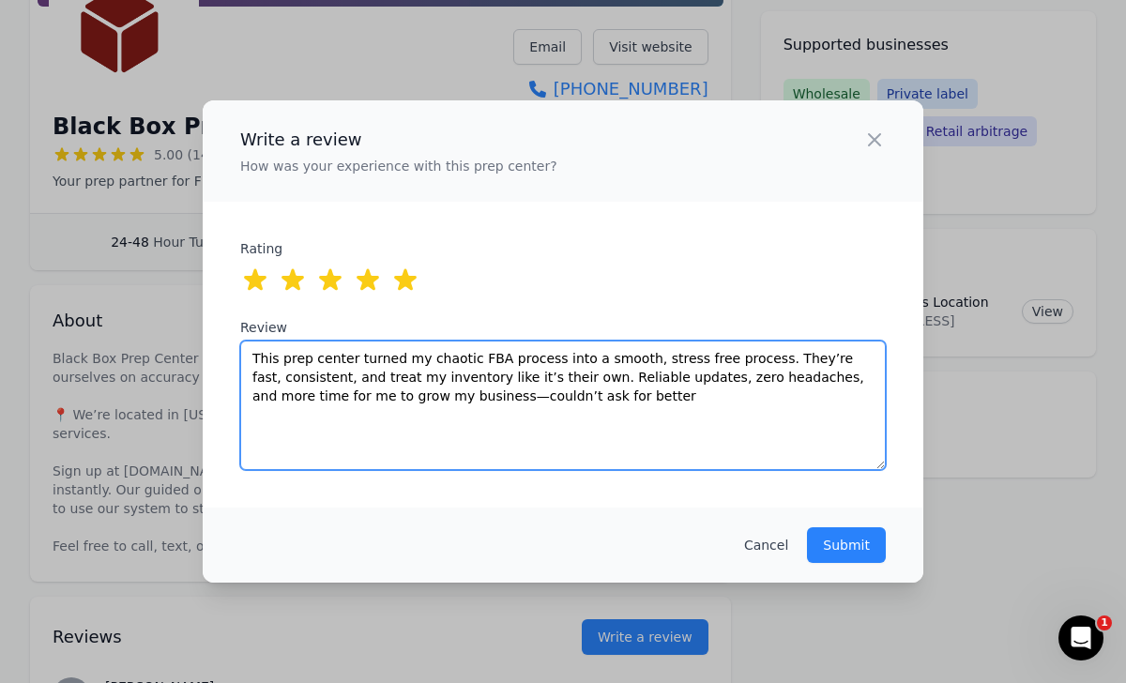
drag, startPoint x: 840, startPoint y: 359, endPoint x: 560, endPoint y: 374, distance: 279.9
click at [560, 374] on textarea "This prep center turned my chaotic FBA process into a smooth, stress free proce…" at bounding box center [562, 405] width 645 height 129
drag, startPoint x: 302, startPoint y: 395, endPoint x: 446, endPoint y: 397, distance: 143.5
click at [446, 397] on textarea "This prep center turned my chaotic FBA process into a smooth, stress free proce…" at bounding box center [562, 405] width 645 height 129
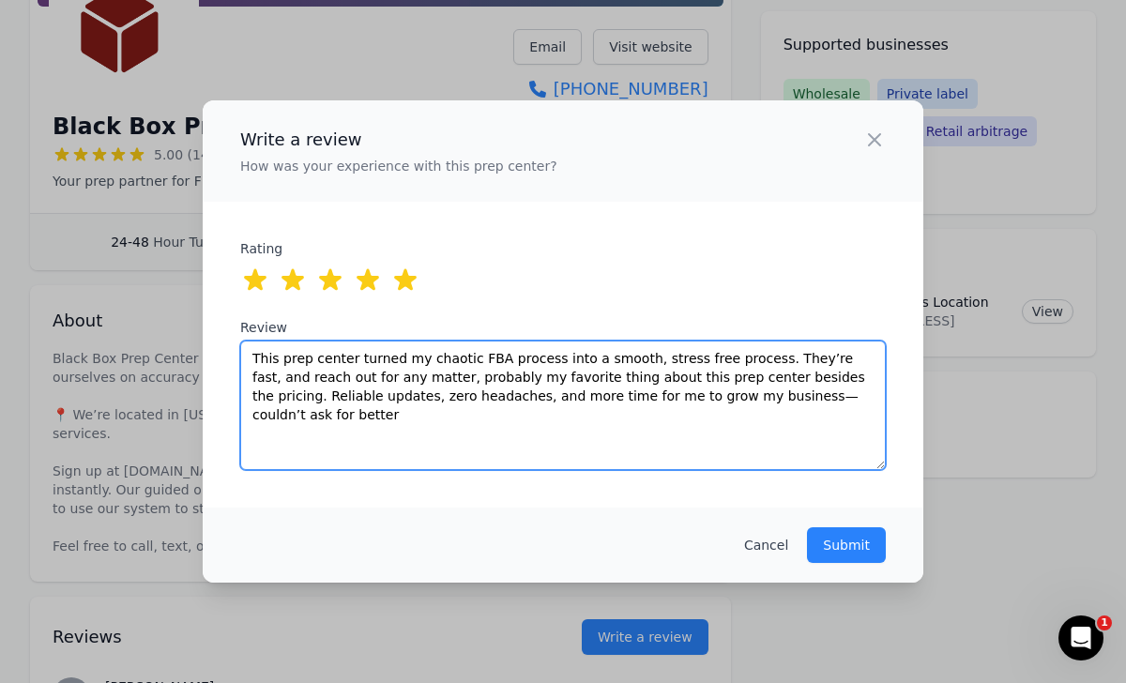
drag, startPoint x: 492, startPoint y: 394, endPoint x: 253, endPoint y: 397, distance: 239.2
click at [252, 397] on textarea "This prep center turned my chaotic FBA process into a smooth, stress free proce…" at bounding box center [562, 405] width 645 height 129
click at [538, 399] on textarea "This prep center turned my chaotic FBA process into a smooth, stress free proce…" at bounding box center [562, 405] width 645 height 129
click at [703, 396] on textarea "This prep center turned my chaotic FBA process into a smooth, stress free proce…" at bounding box center [562, 405] width 645 height 129
paste textarea "workflow into a smooth, stress-free process. They’re fast, reliable, and the pr…"
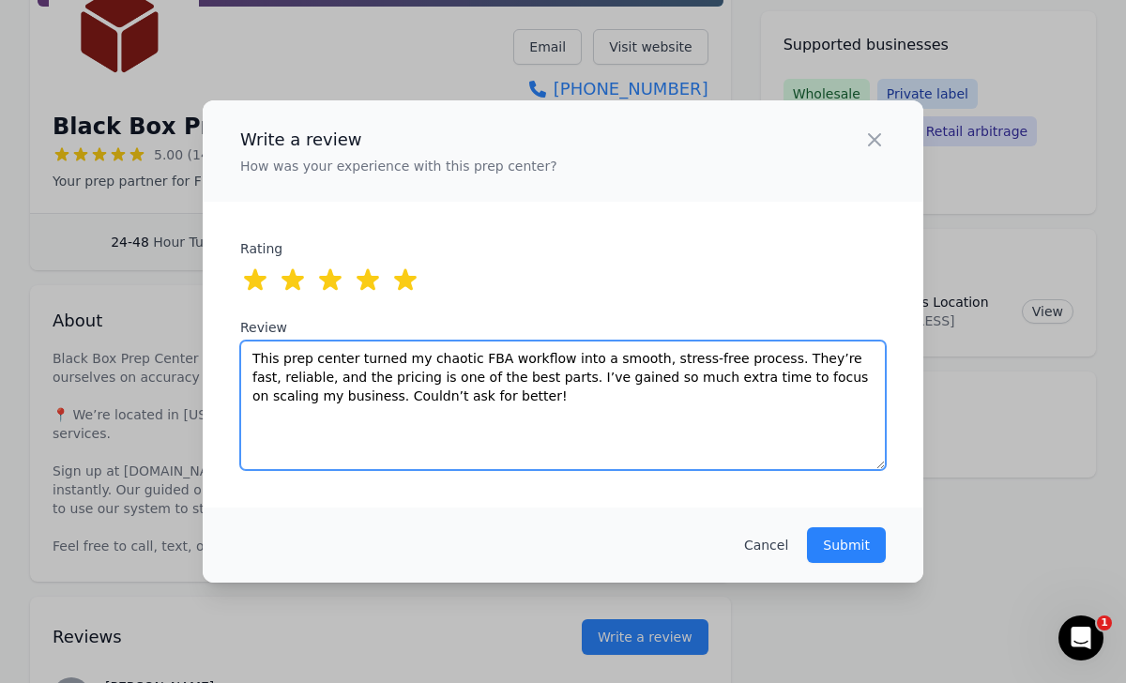
click at [642, 360] on textarea "This prep center turned my chaotic FBA workflow into a smooth, stress-free proc…" at bounding box center [562, 405] width 645 height 129
click at [685, 348] on textarea "This prep center turned my chaotic FBA workflow into a smooth, stress-free proc…" at bounding box center [562, 405] width 645 height 129
click at [686, 364] on textarea "This prep center turned my chaotic FBA workflow into a smooth, stress-free proc…" at bounding box center [562, 405] width 645 height 129
click at [840, 357] on textarea "This prep center turned my chaotic FBA workflow into a smooth, stress free proc…" at bounding box center [562, 405] width 645 height 129
click at [843, 360] on textarea "This prep center turned my chaotic FBA workflow into a smooth, stress free proc…" at bounding box center [562, 405] width 645 height 129
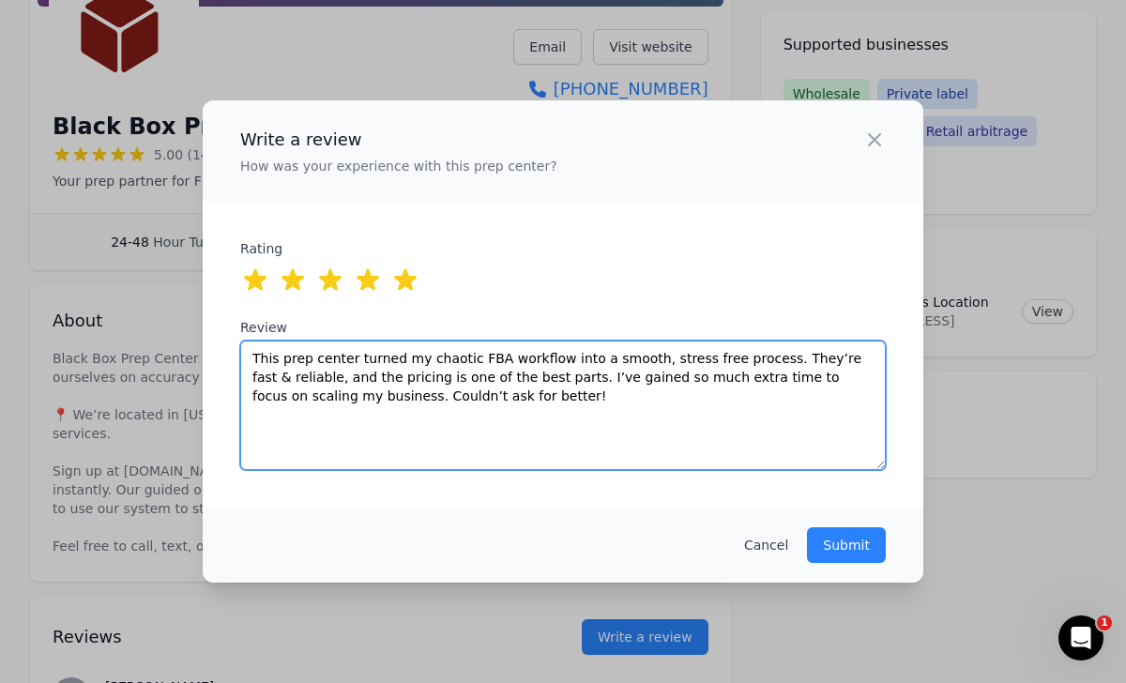
click at [537, 406] on textarea "This prep center turned my chaotic FBA workflow into a smooth, stress free proc…" at bounding box center [562, 405] width 645 height 129
drag, startPoint x: 668, startPoint y: 401, endPoint x: 535, endPoint y: 398, distance: 133.3
click at [535, 398] on textarea "This prep center turned my chaotic FBA workflow into a smooth, stress free proc…" at bounding box center [562, 405] width 645 height 129
click at [533, 396] on textarea "This prep center turned my chaotic FBA workflow into a smooth, stress free proc…" at bounding box center [562, 405] width 645 height 129
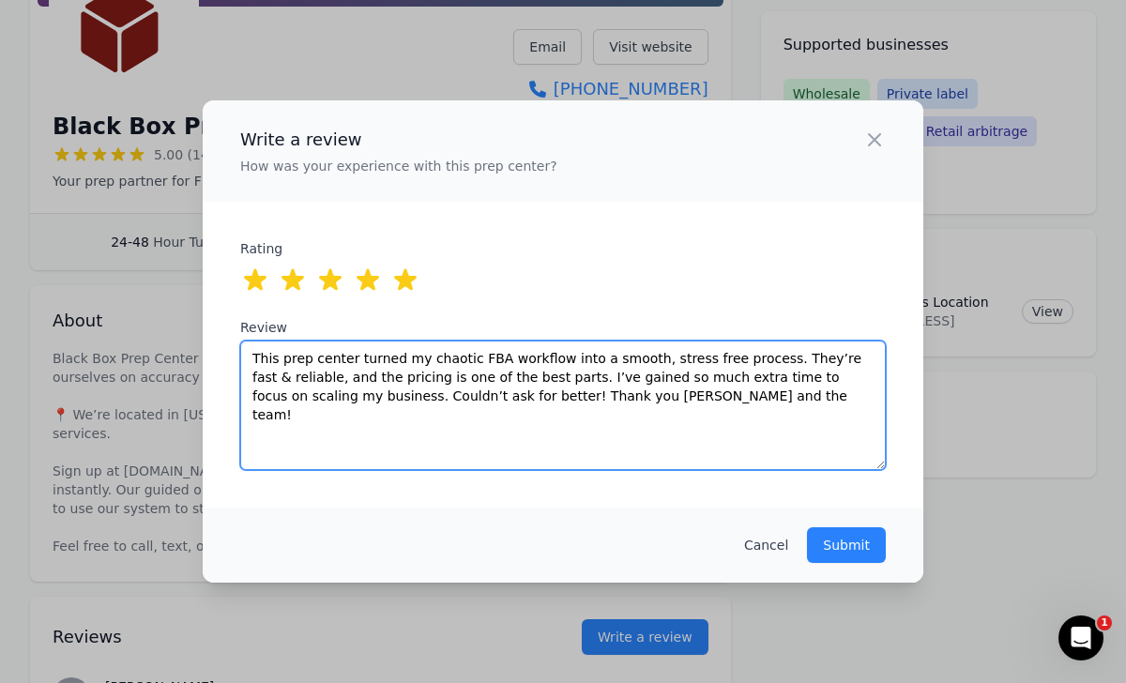
click at [686, 398] on textarea "This prep center turned my chaotic FBA workflow into a smooth, stress free proc…" at bounding box center [562, 405] width 645 height 129
type textarea "This prep center turned my chaotic FBA workflow into a smooth, stress free proc…"
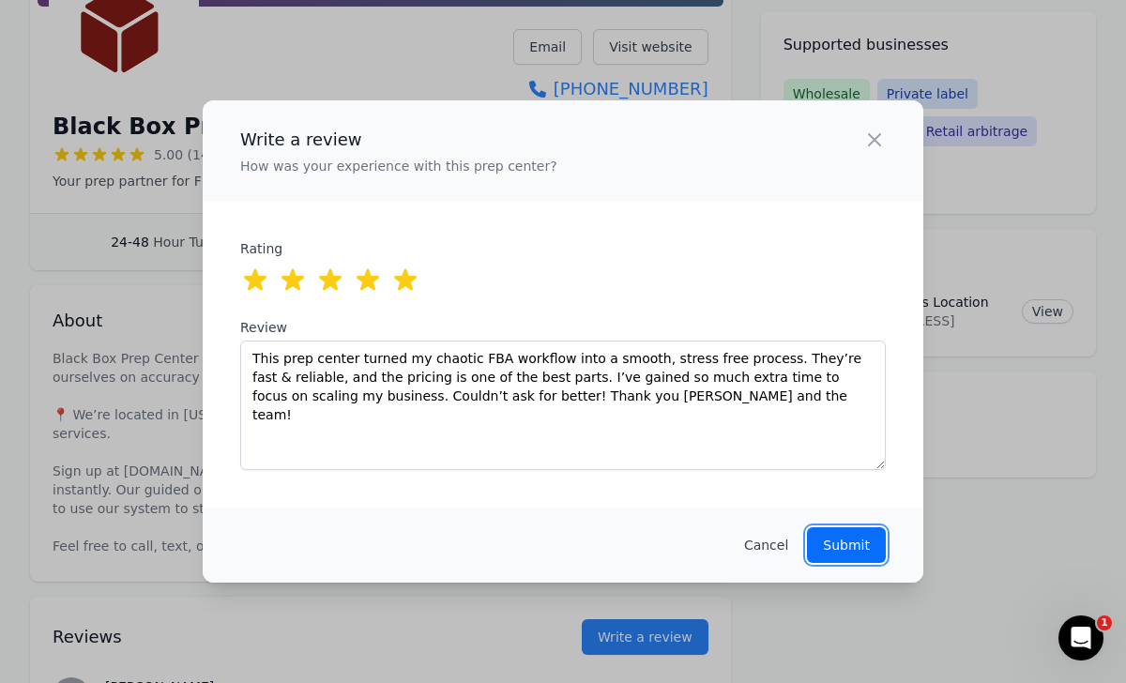
click at [830, 547] on p "Submit" at bounding box center [846, 545] width 47 height 19
